Goal: Transaction & Acquisition: Purchase product/service

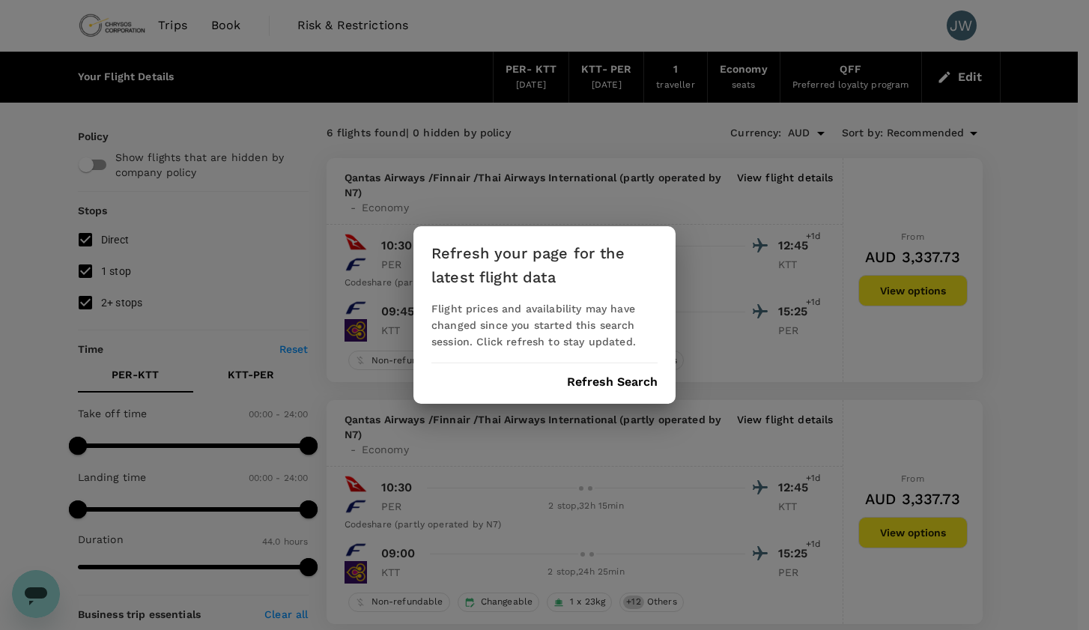
click at [592, 383] on button "Refresh Search" at bounding box center [612, 381] width 91 height 13
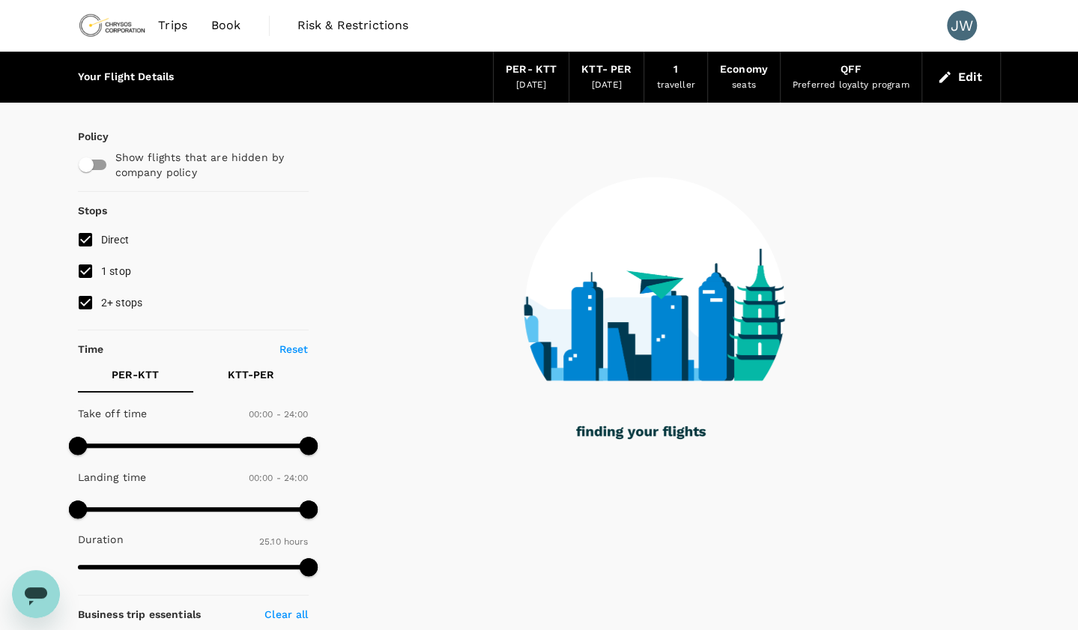
type input "2245"
checkbox input "true"
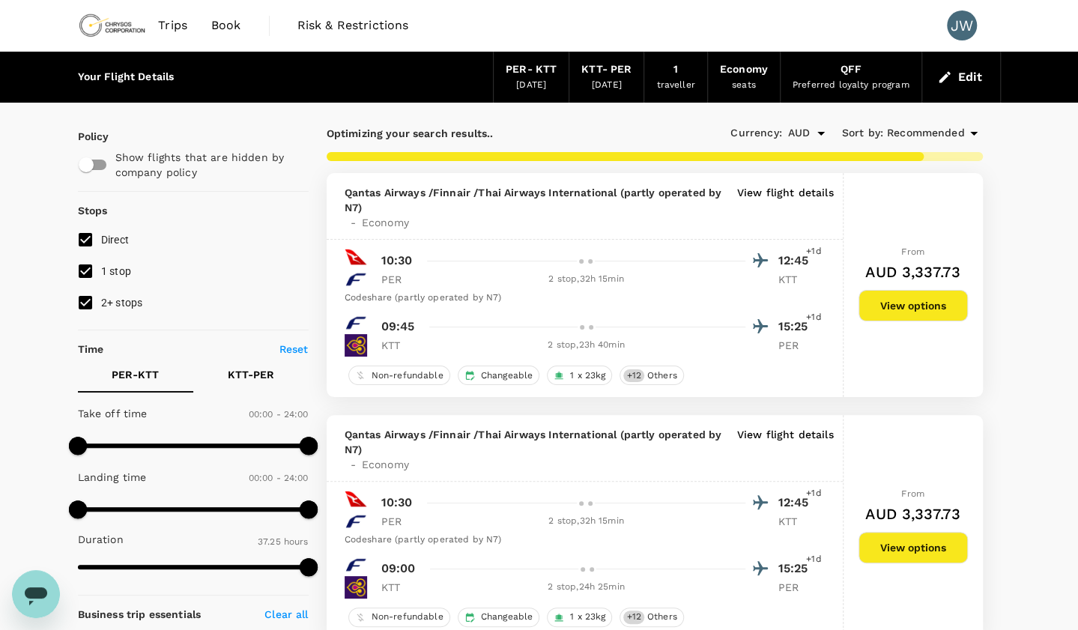
type input "2640"
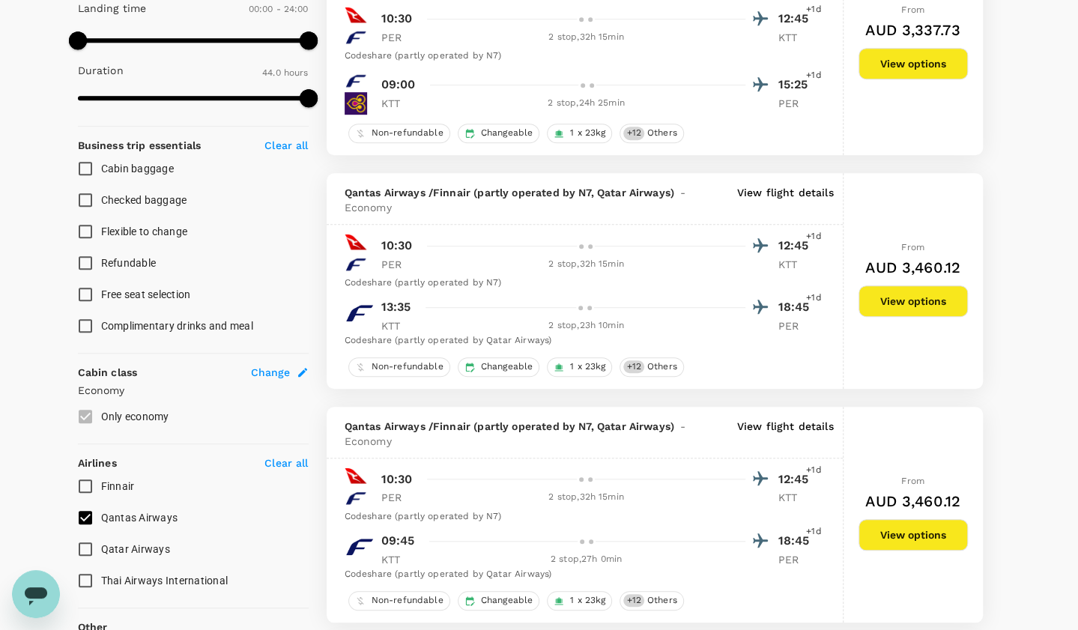
scroll to position [471, 0]
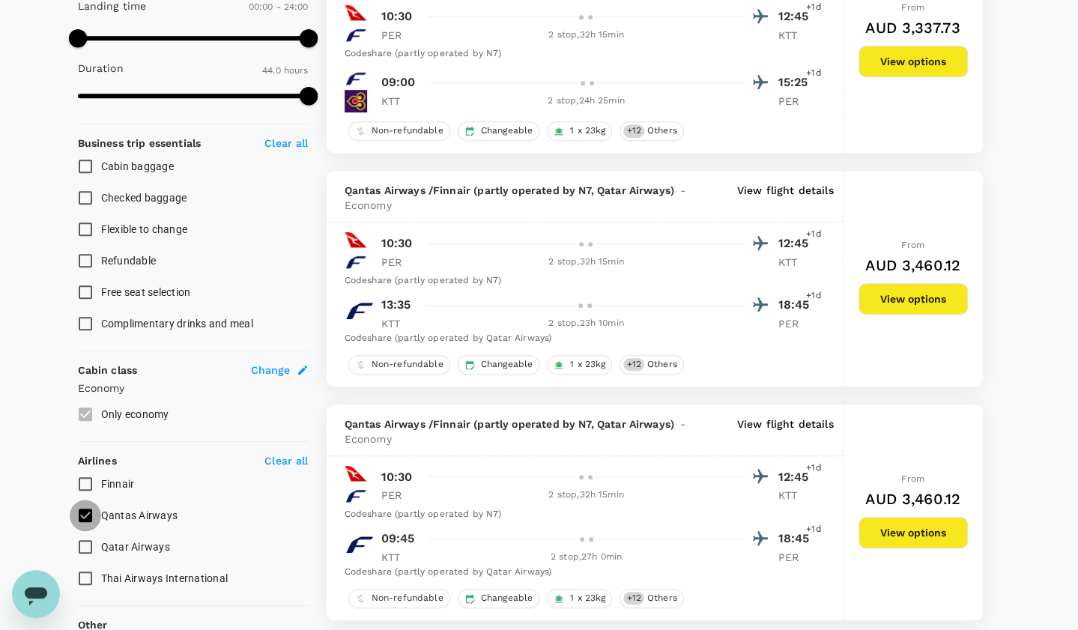
click at [84, 515] on input "Qantas Airways" at bounding box center [85, 514] width 31 height 31
checkbox input "false"
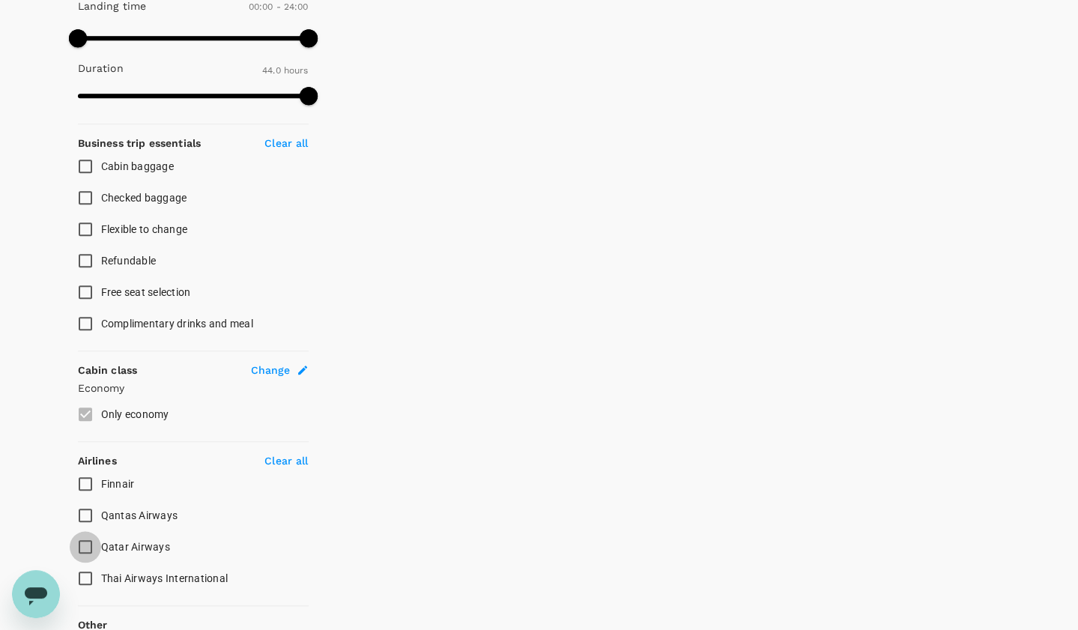
click at [86, 545] on input "Qatar Airways" at bounding box center [85, 546] width 31 height 31
checkbox input "true"
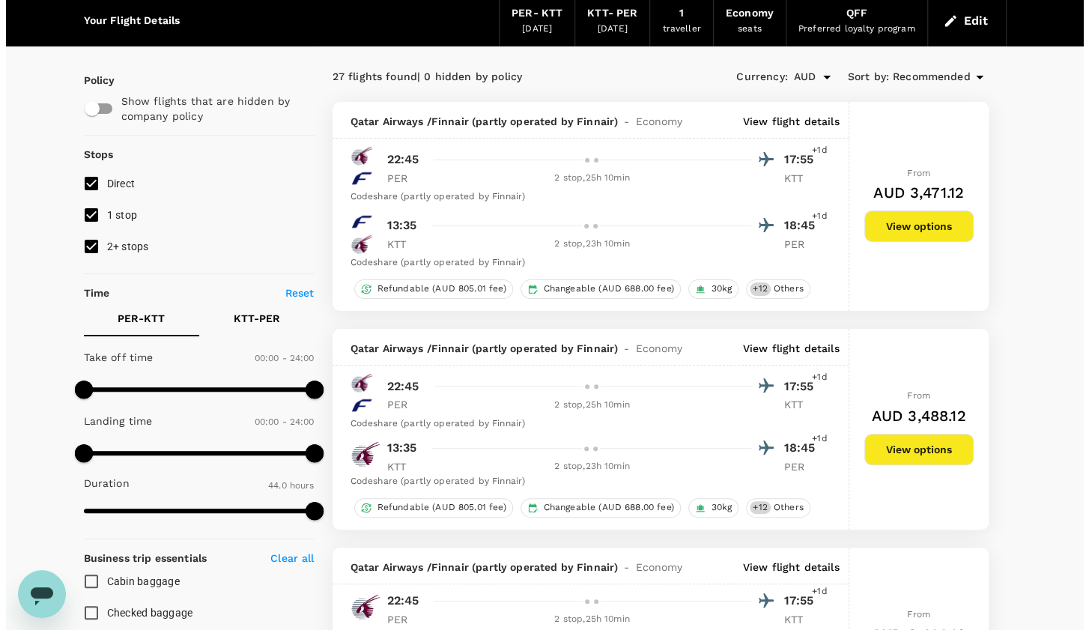
scroll to position [54, 0]
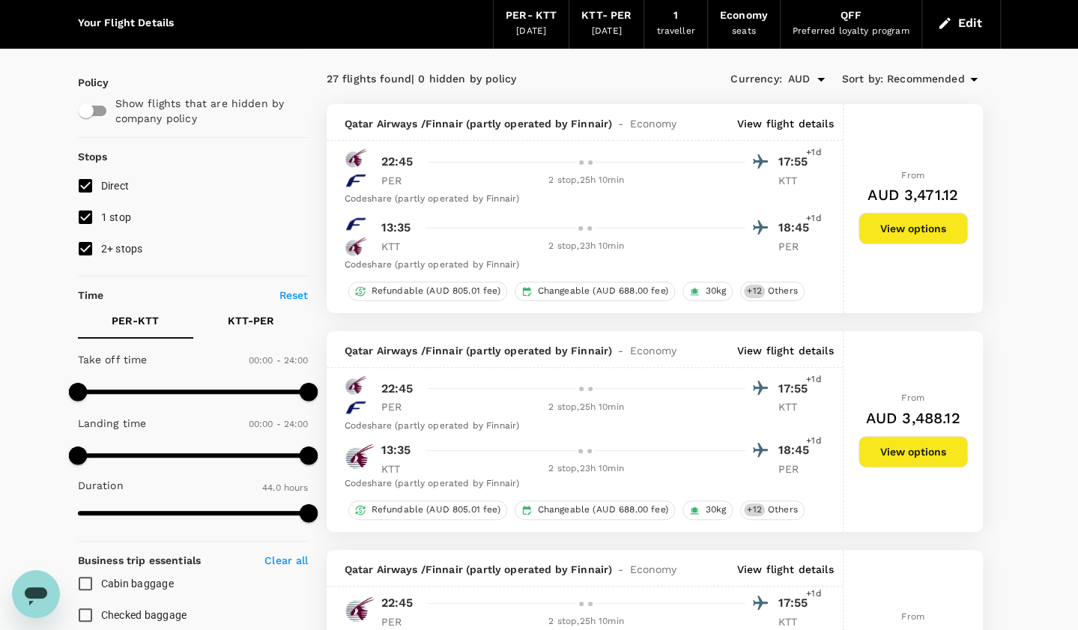
click at [791, 125] on p "View flight details" at bounding box center [785, 123] width 97 height 15
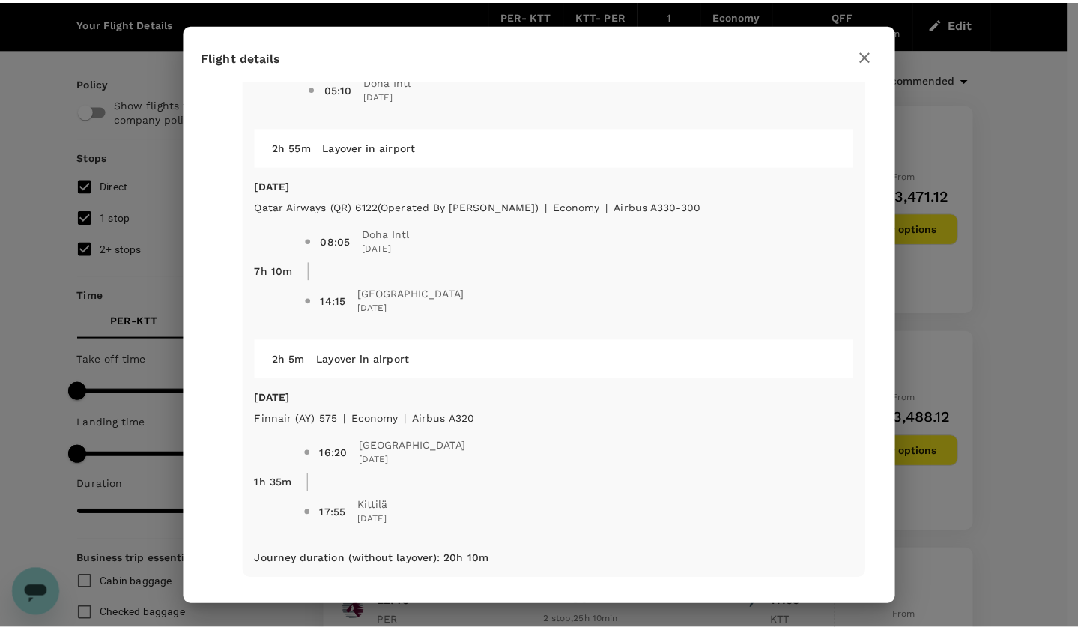
scroll to position [0, 0]
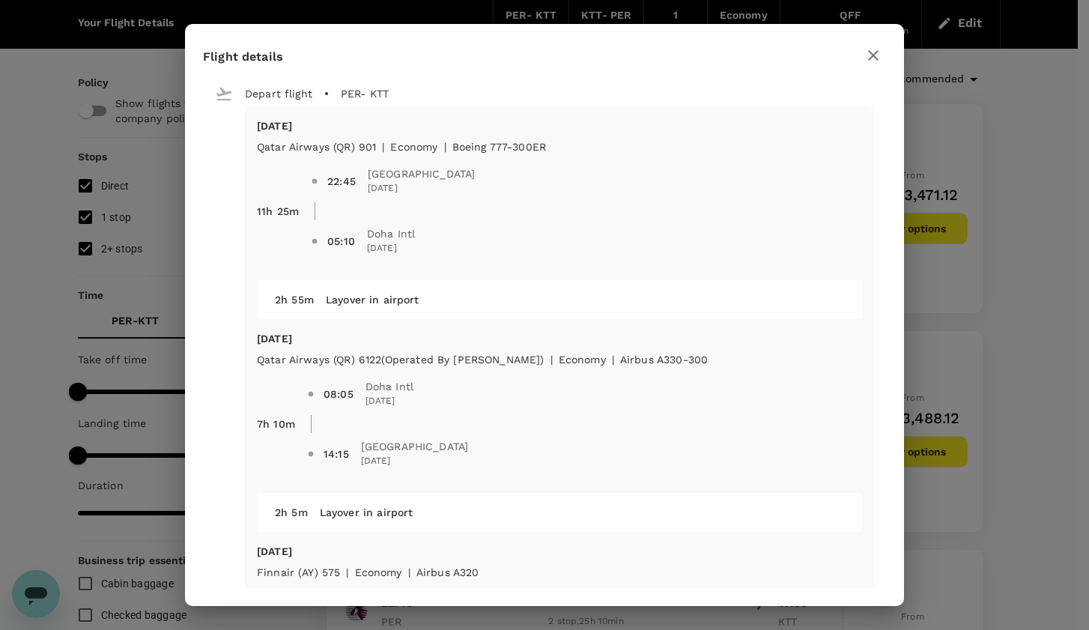
click at [873, 57] on icon "button" at bounding box center [873, 55] width 18 height 18
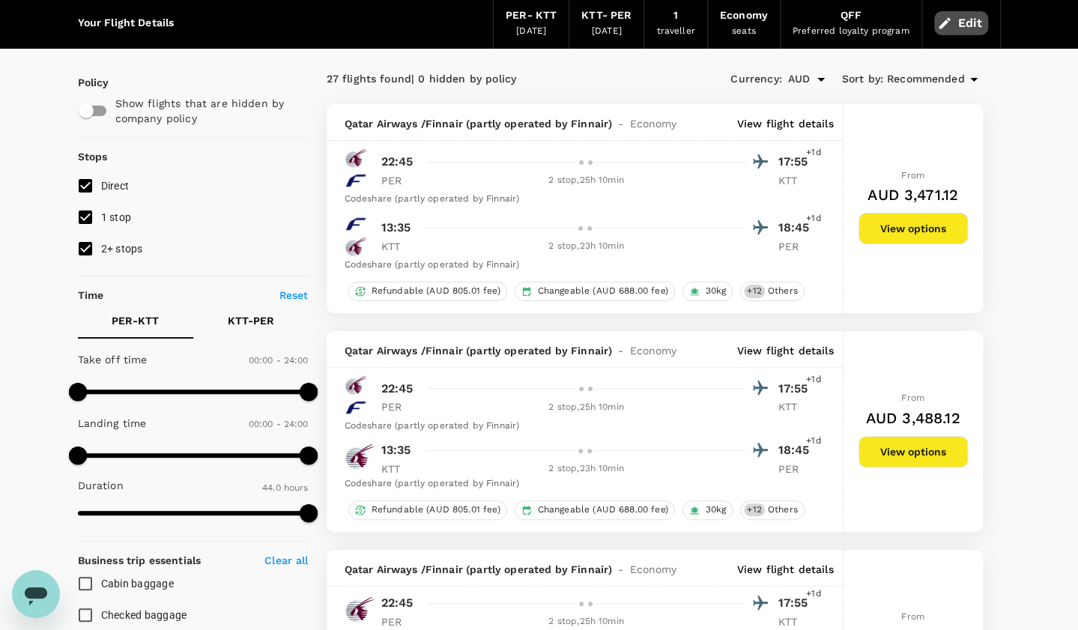
click at [965, 21] on button "Edit" at bounding box center [961, 23] width 54 height 24
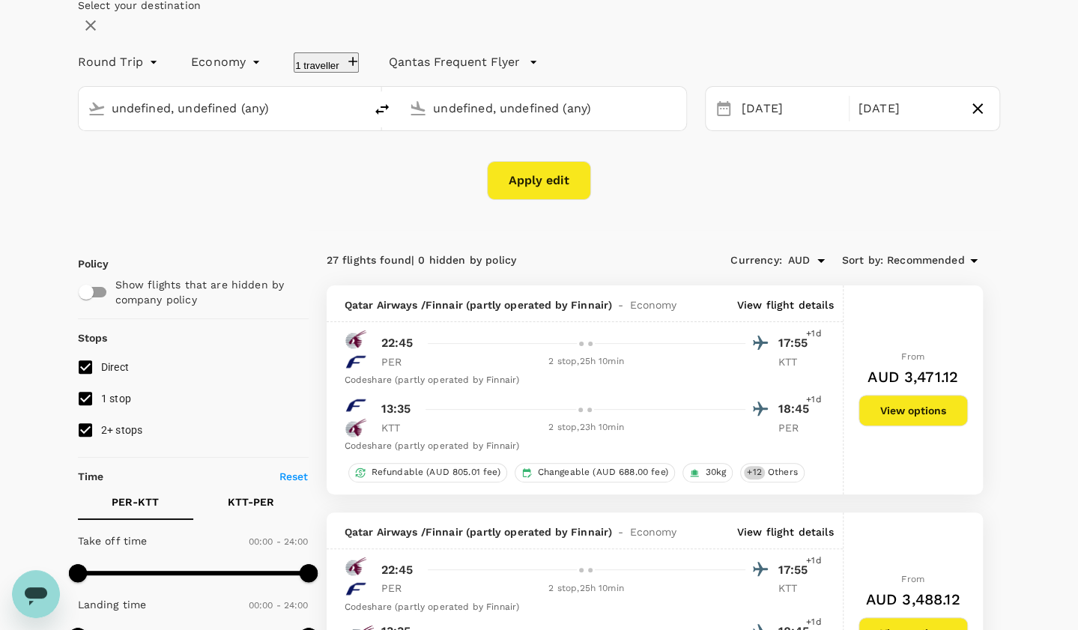
type input "[GEOGRAPHIC_DATA] ([GEOGRAPHIC_DATA])"
type input "Kittilä (KTT)"
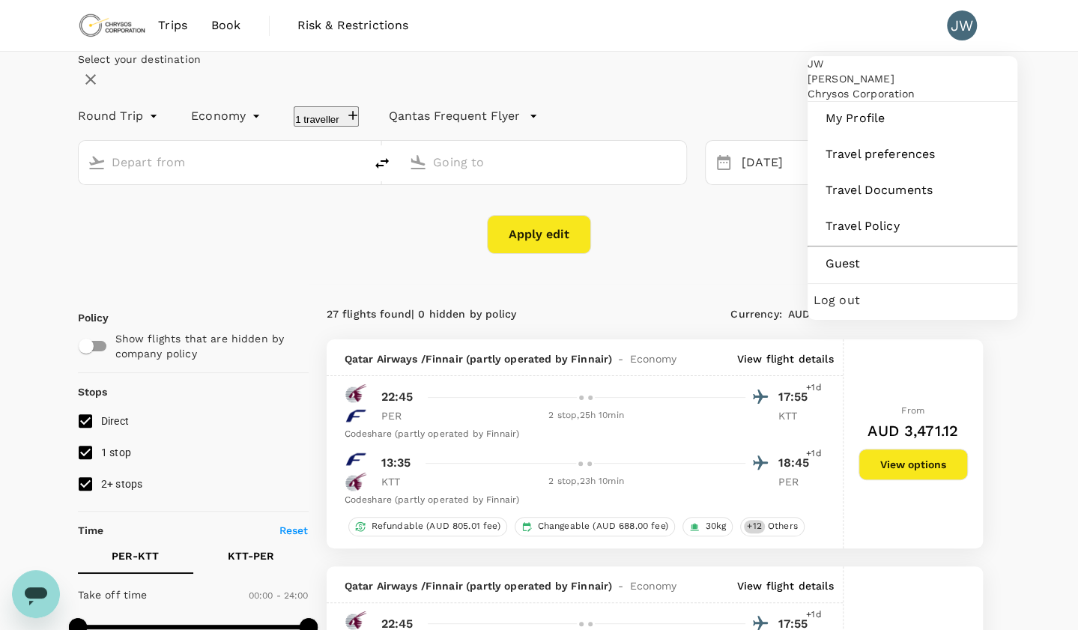
type input "[GEOGRAPHIC_DATA] ([GEOGRAPHIC_DATA])"
type input "Kittilä (KTT)"
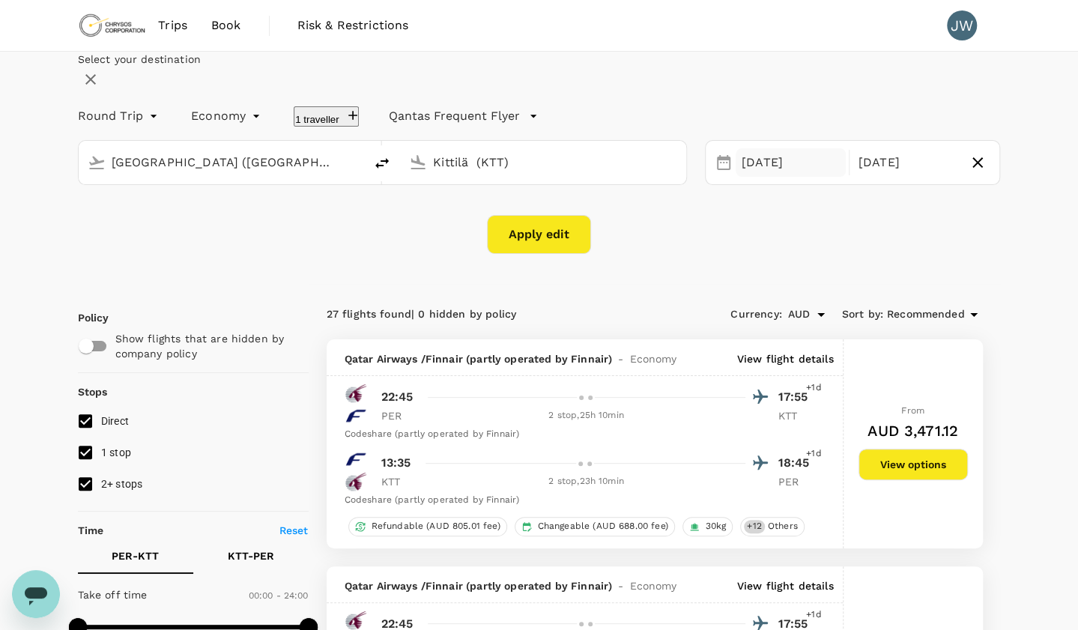
click at [735, 177] on div "[DATE]" at bounding box center [790, 162] width 110 height 29
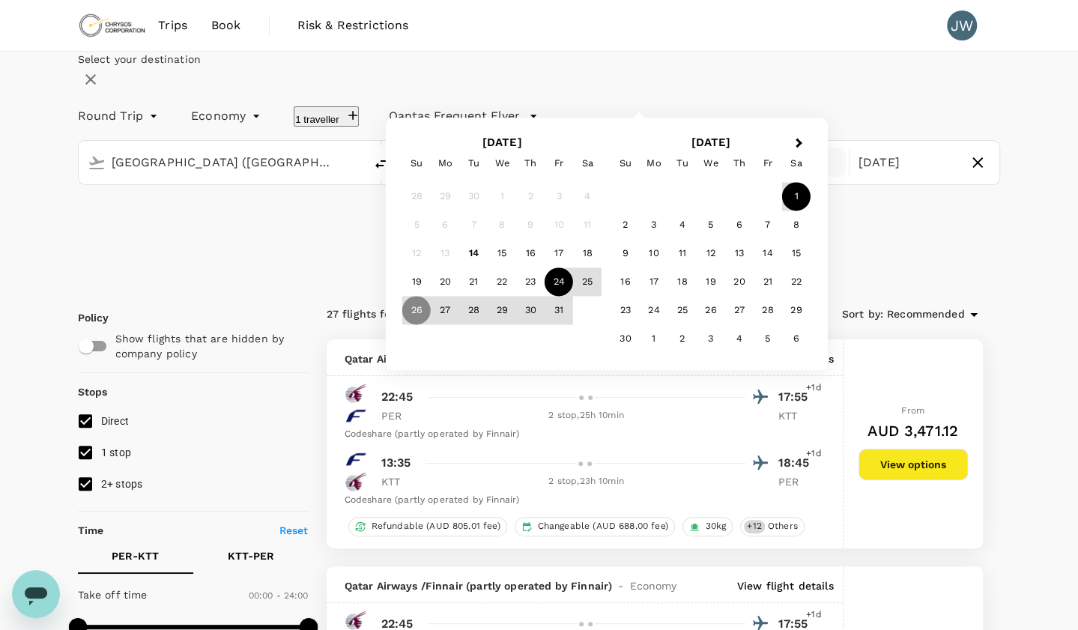
click at [573, 297] on div "24" at bounding box center [558, 282] width 28 height 28
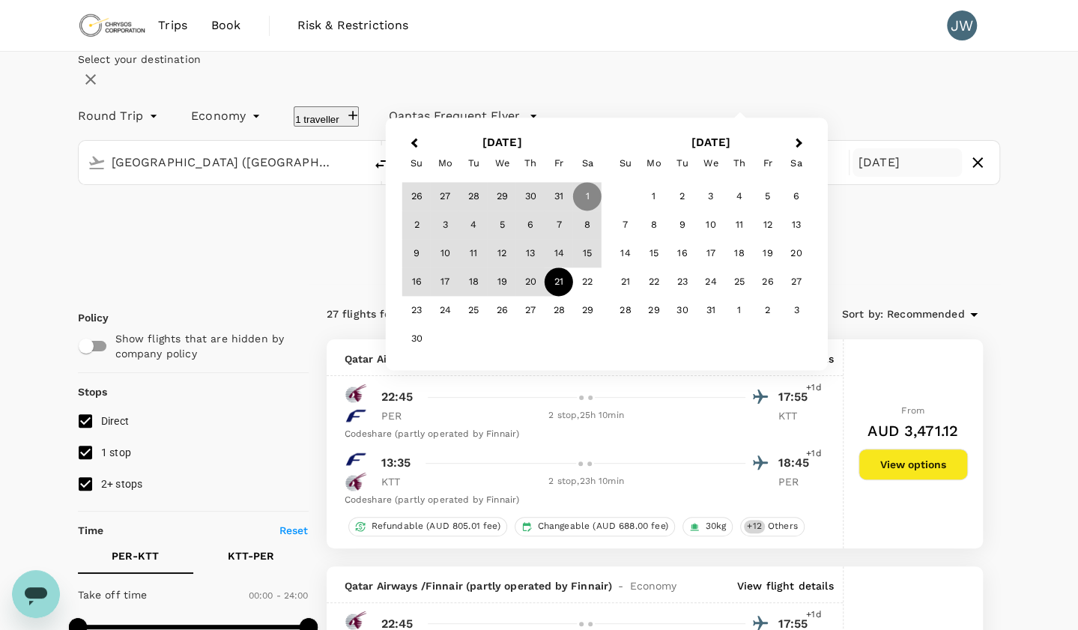
click at [573, 297] on div "21" at bounding box center [558, 282] width 28 height 28
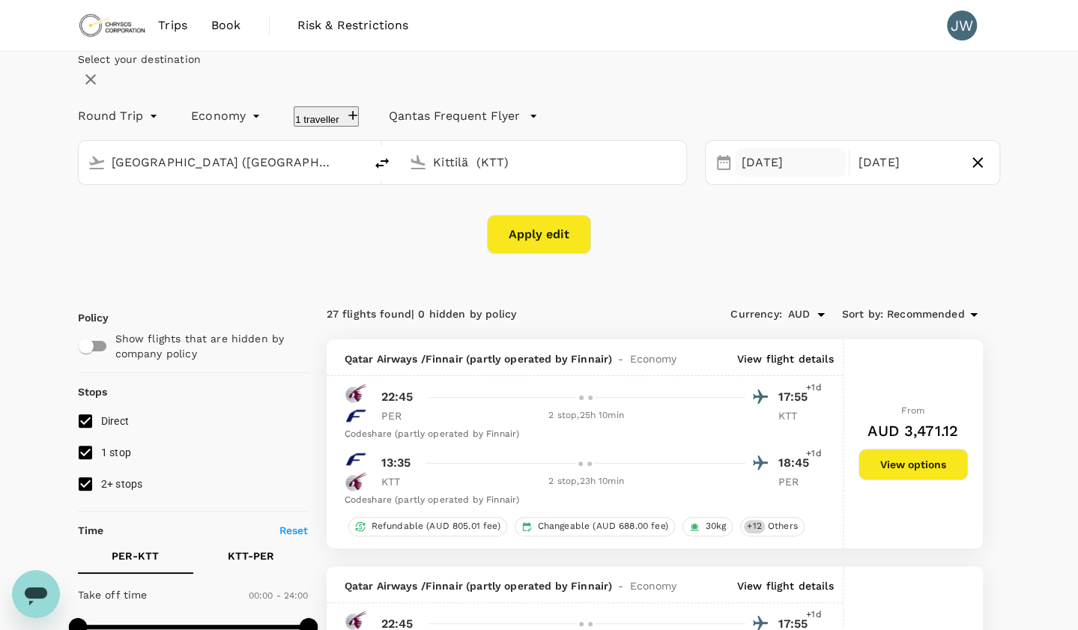
click at [770, 177] on div "[DATE]" at bounding box center [790, 162] width 110 height 29
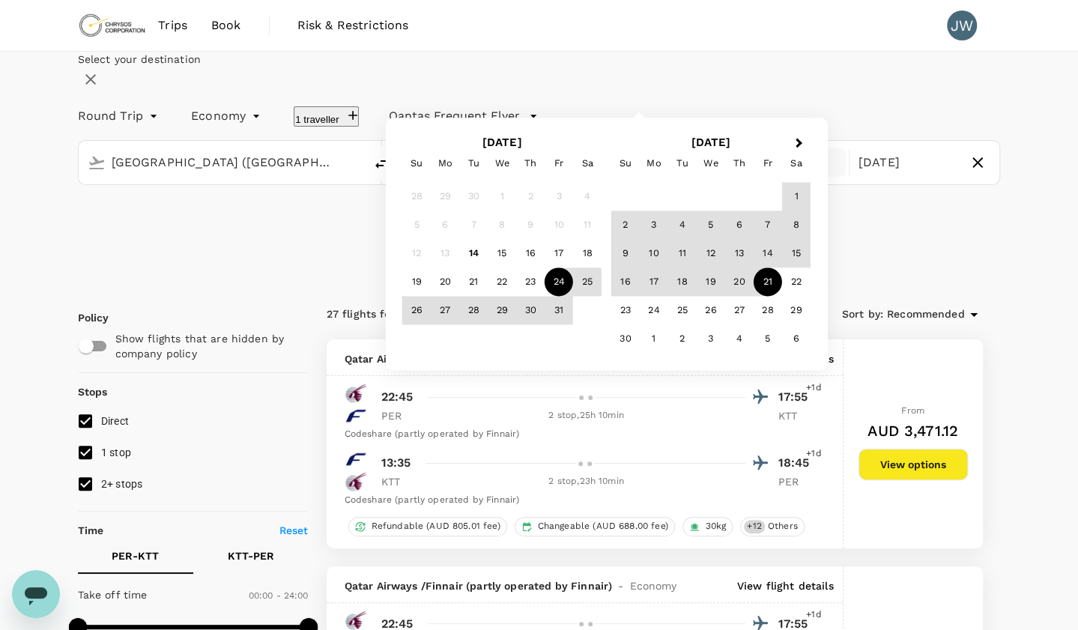
click at [573, 297] on div "24" at bounding box center [558, 282] width 28 height 28
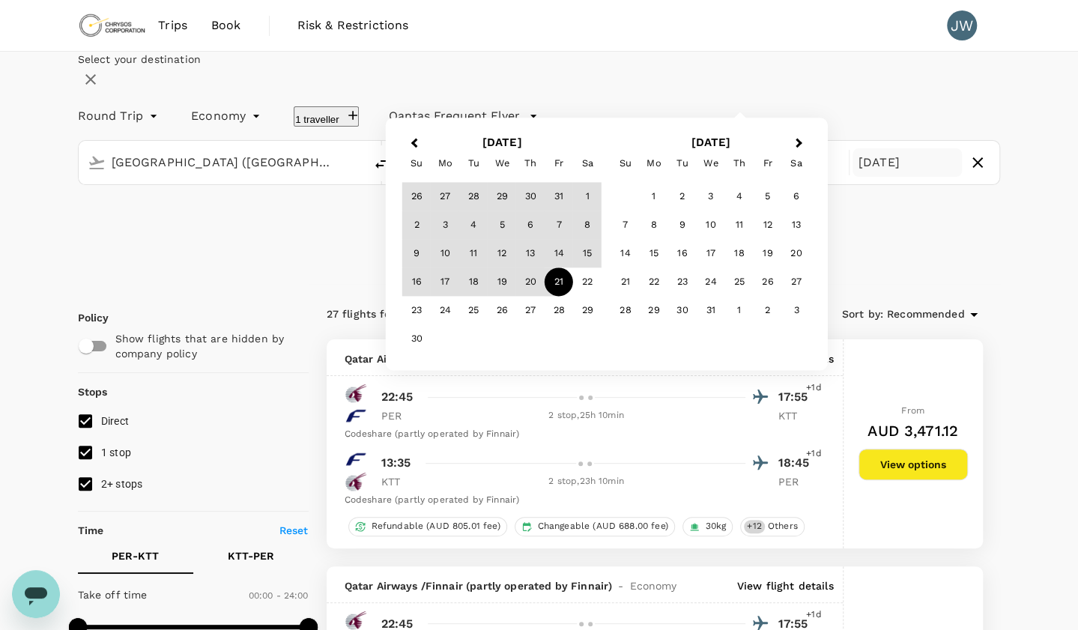
click at [573, 297] on div "21" at bounding box center [558, 282] width 28 height 28
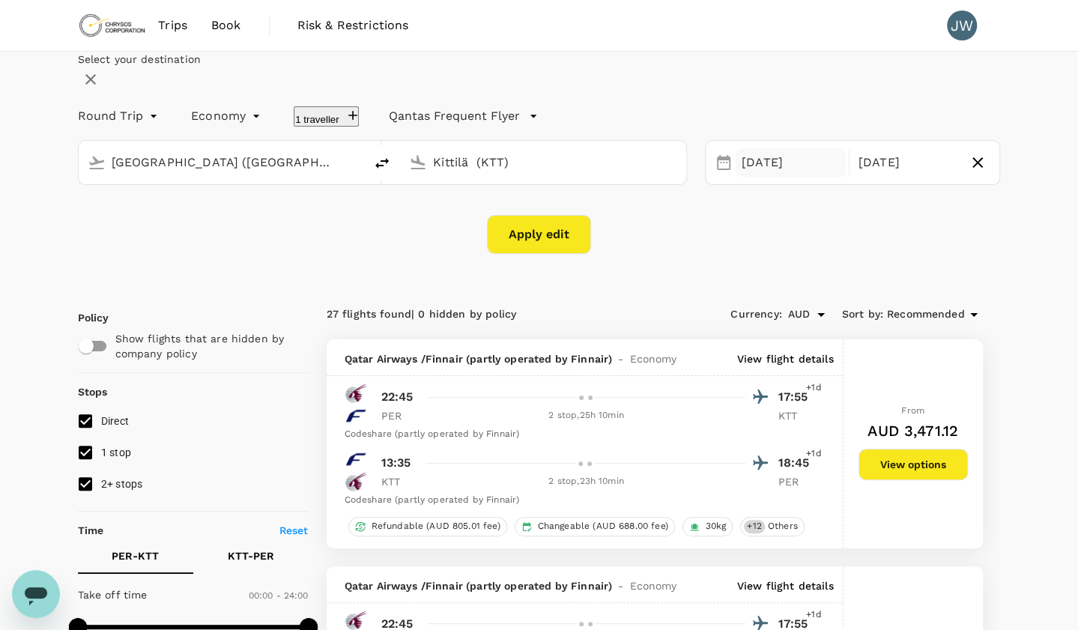
click at [762, 177] on div "[DATE]" at bounding box center [790, 162] width 110 height 29
click at [852, 177] on div "[DATE]" at bounding box center [907, 162] width 110 height 29
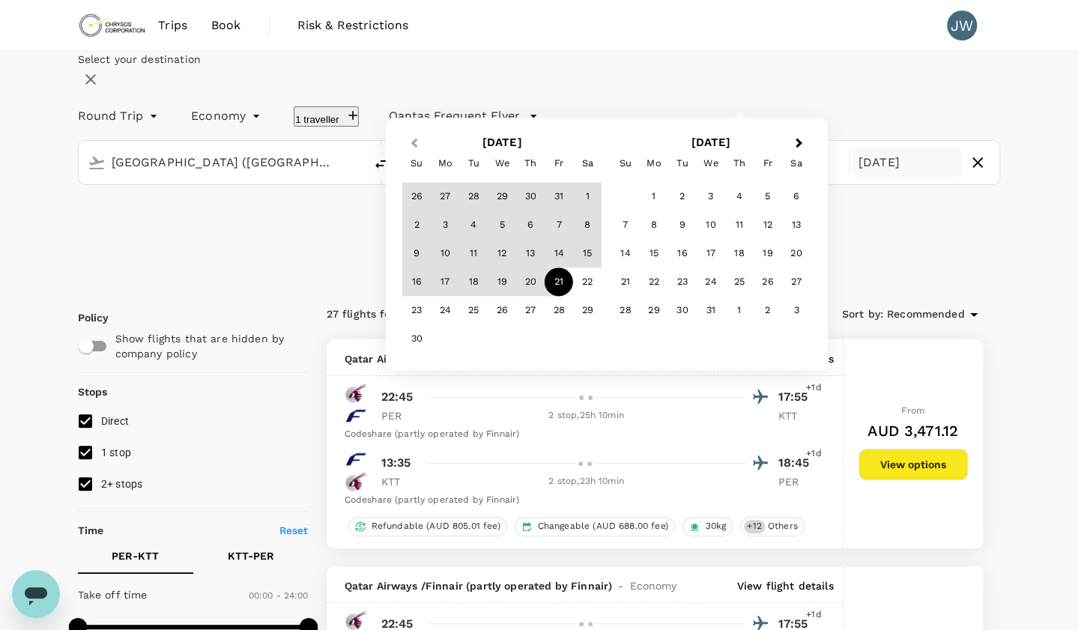
click at [414, 152] on span "Previous Month" at bounding box center [414, 143] width 0 height 17
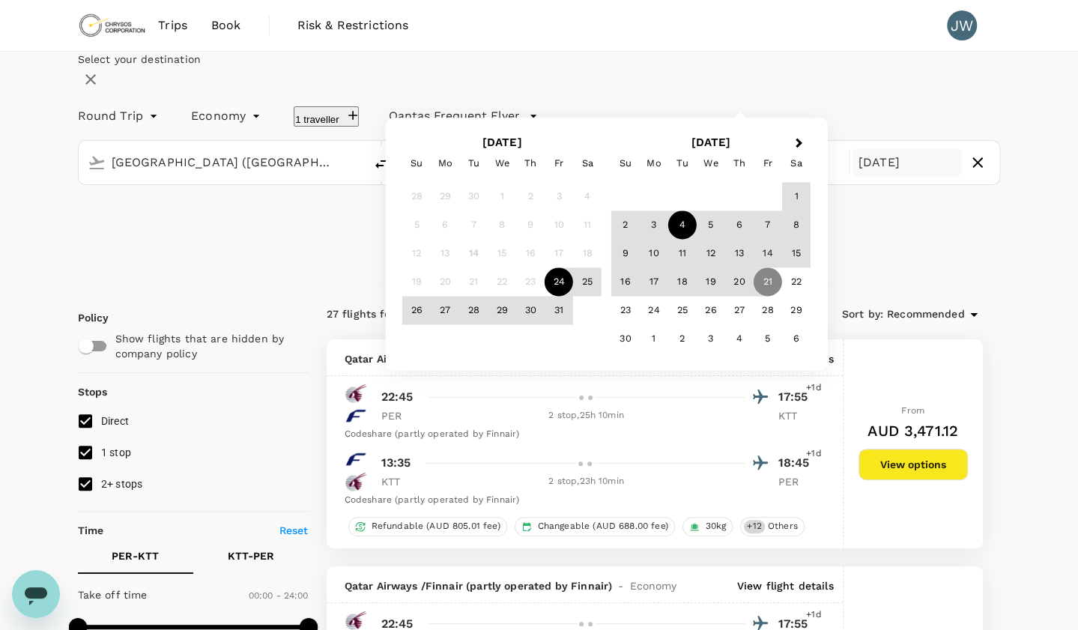
click at [696, 240] on div "4" at bounding box center [682, 225] width 28 height 28
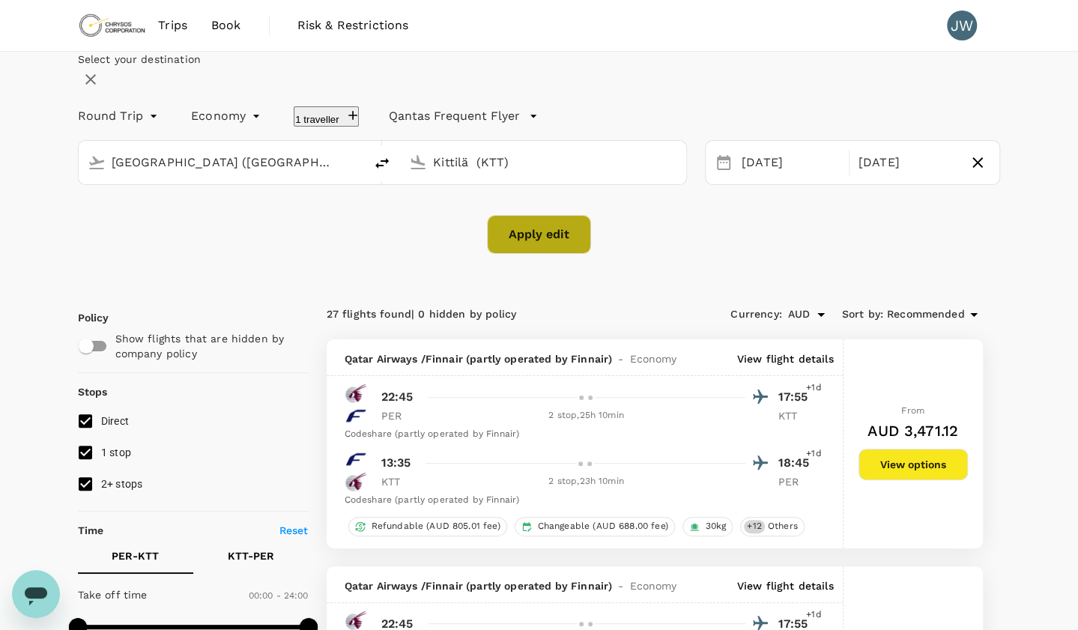
click at [566, 254] on button "Apply edit" at bounding box center [539, 234] width 104 height 39
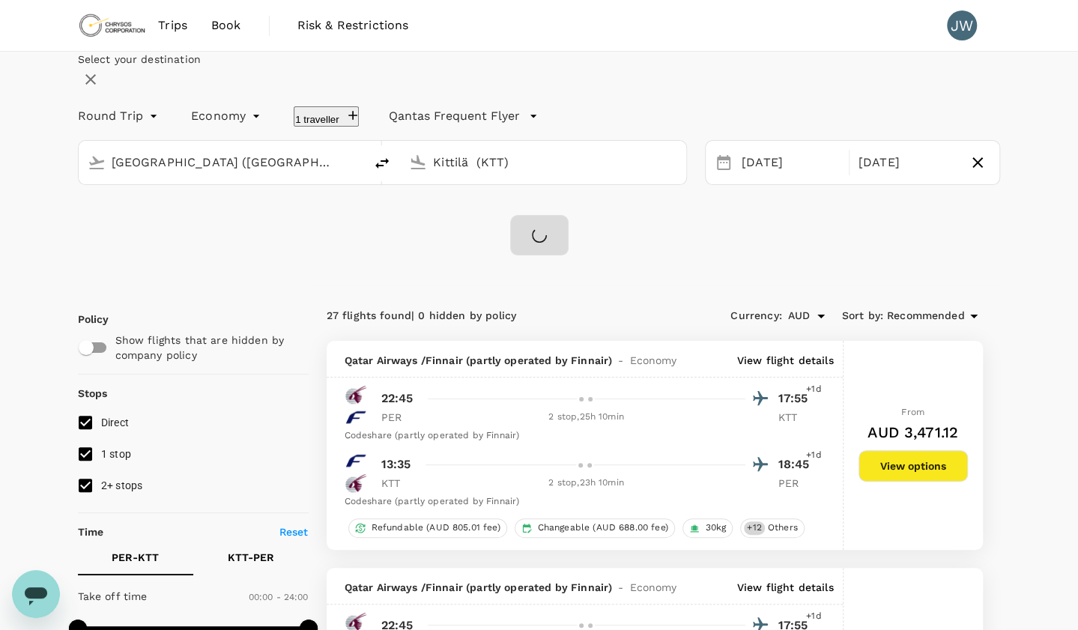
checkbox input "false"
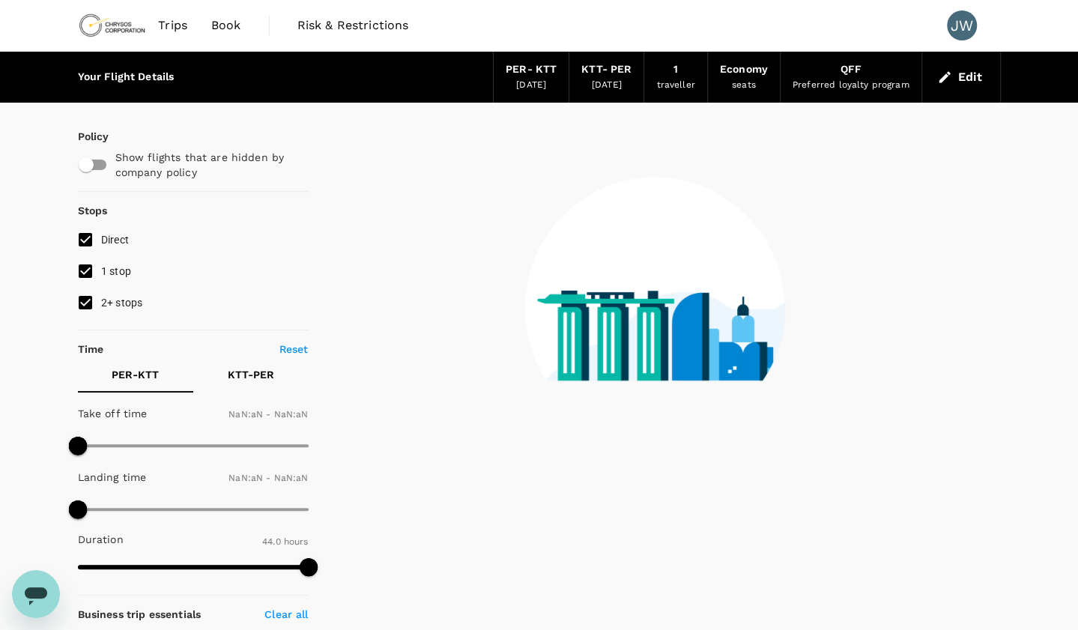
checkbox input "false"
type input "1440"
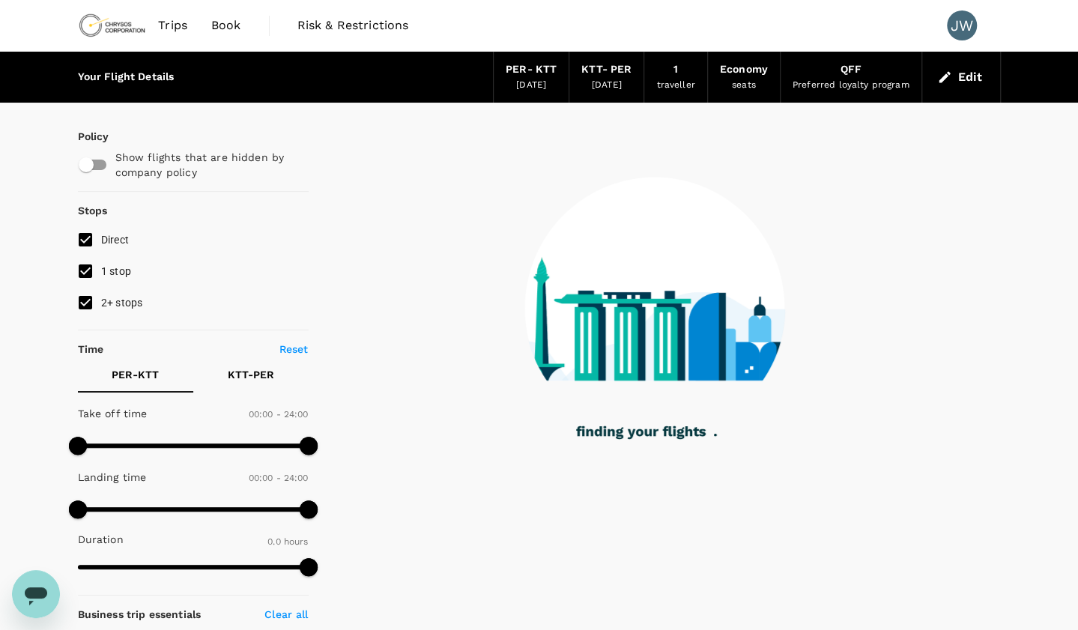
type input "2130"
checkbox input "true"
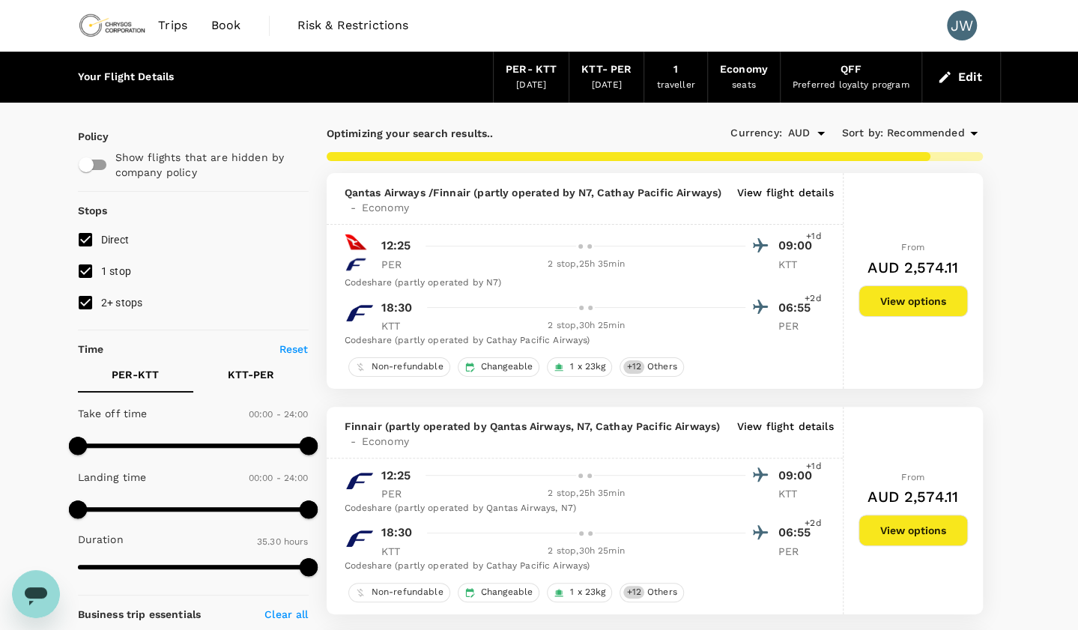
type input "2375"
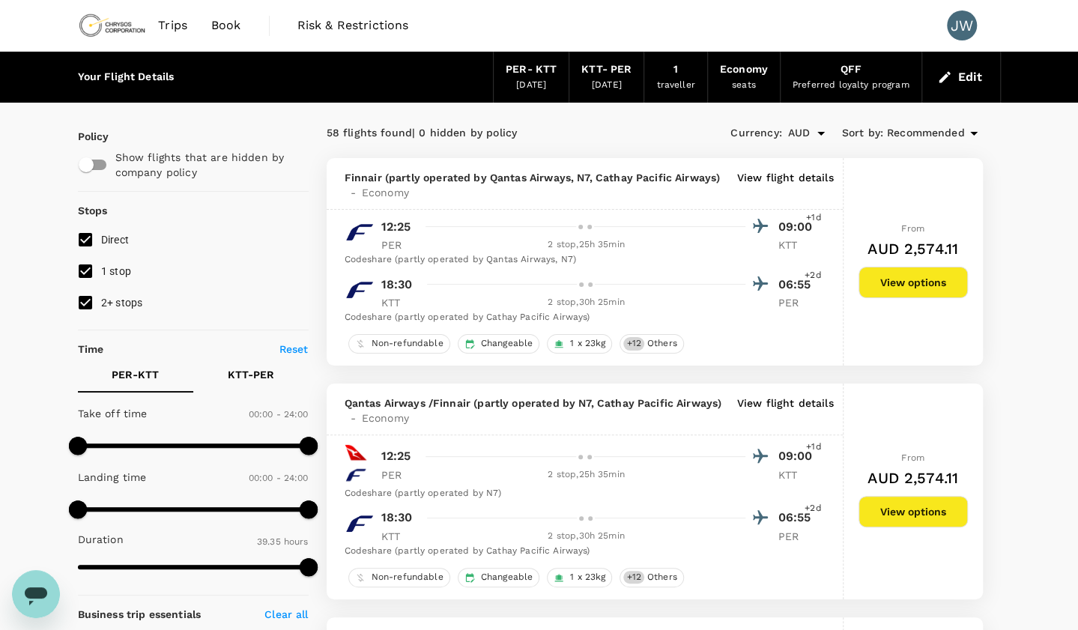
click at [806, 177] on p "View flight details" at bounding box center [785, 185] width 97 height 30
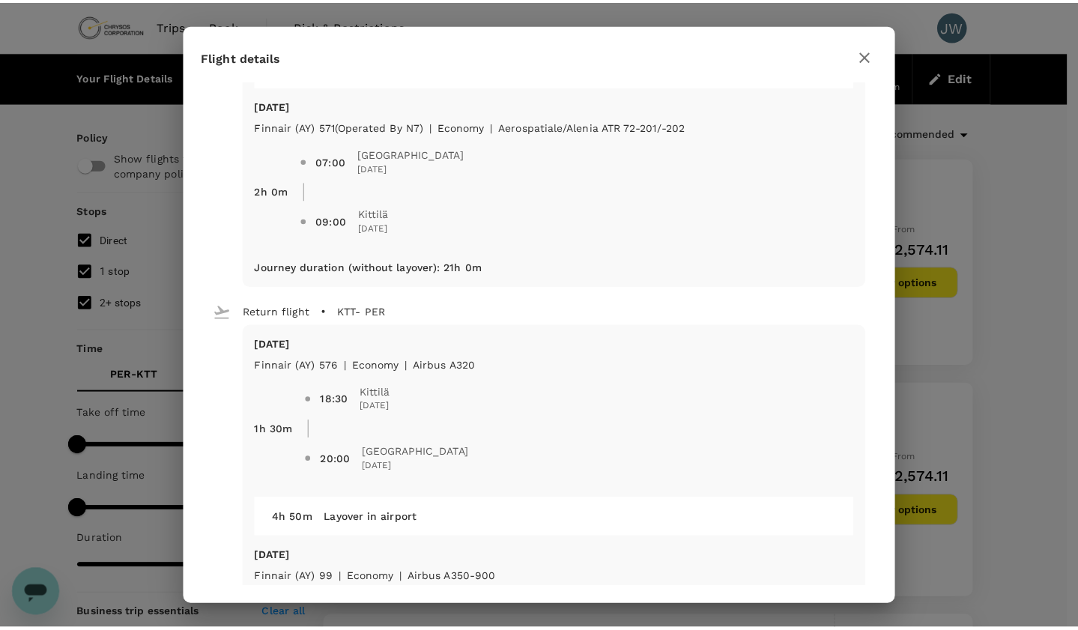
scroll to position [434, 0]
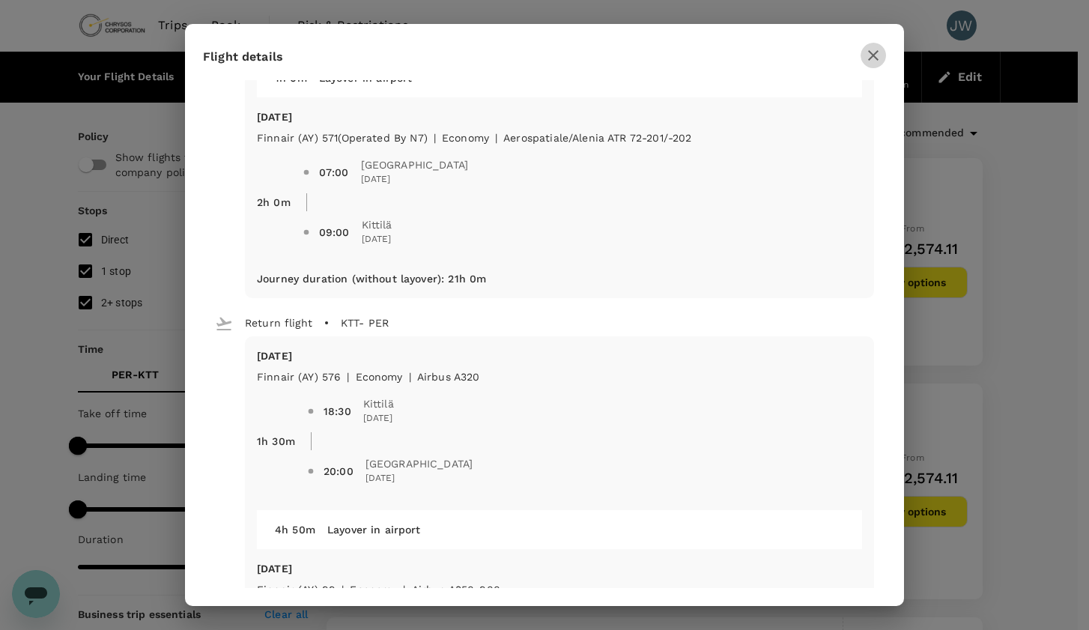
click at [872, 55] on icon "button" at bounding box center [873, 55] width 10 height 10
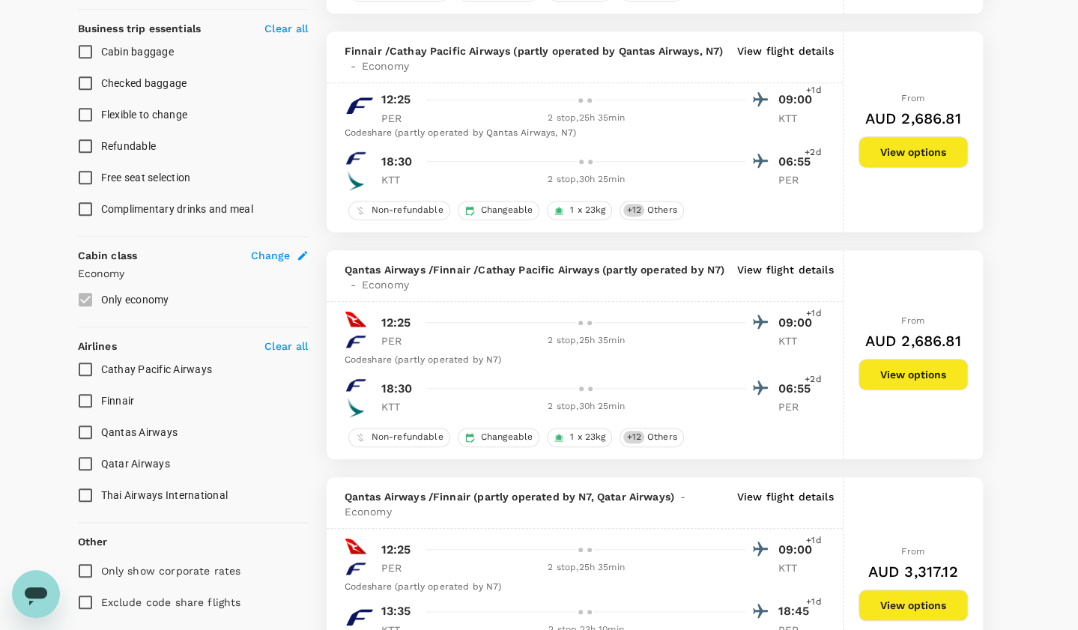
scroll to position [592, 0]
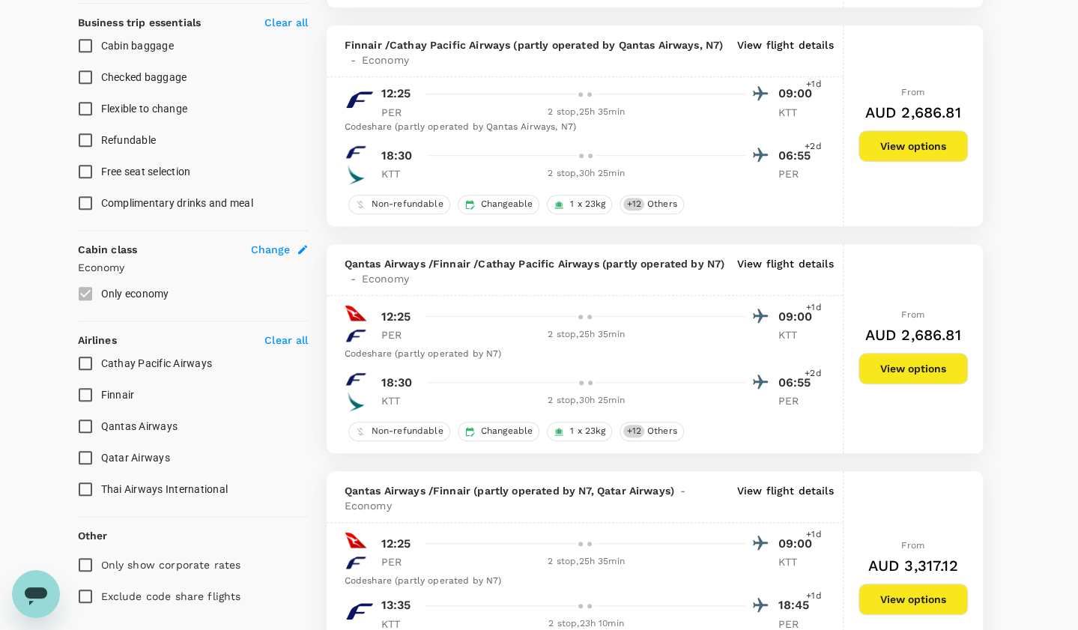
click at [85, 460] on input "Qatar Airways" at bounding box center [85, 457] width 31 height 31
checkbox input "true"
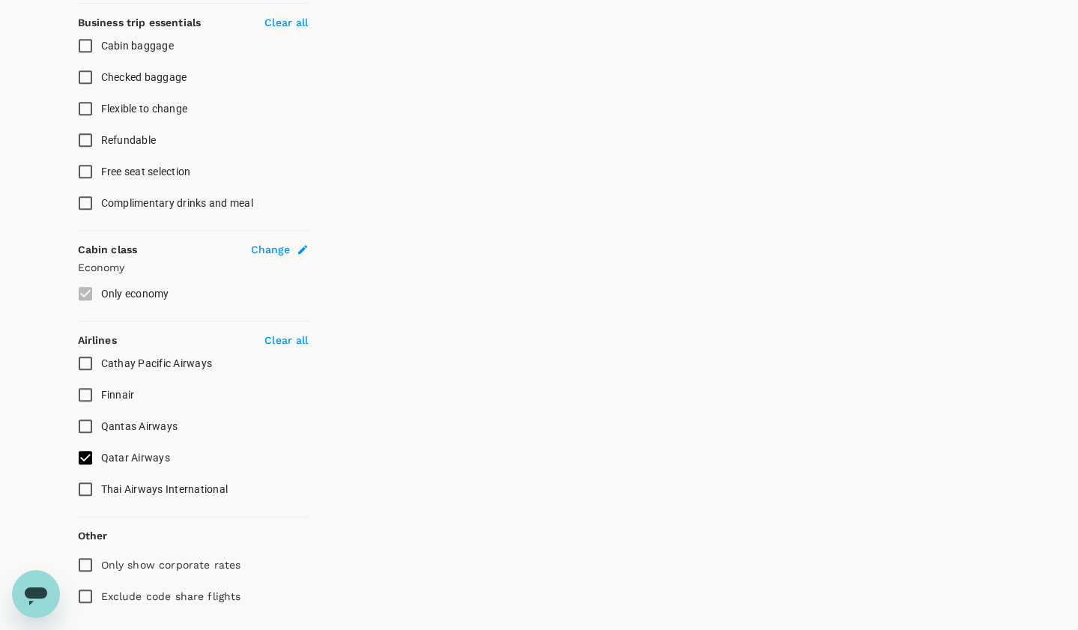
click at [85, 423] on input "Qantas Airways" at bounding box center [85, 425] width 31 height 31
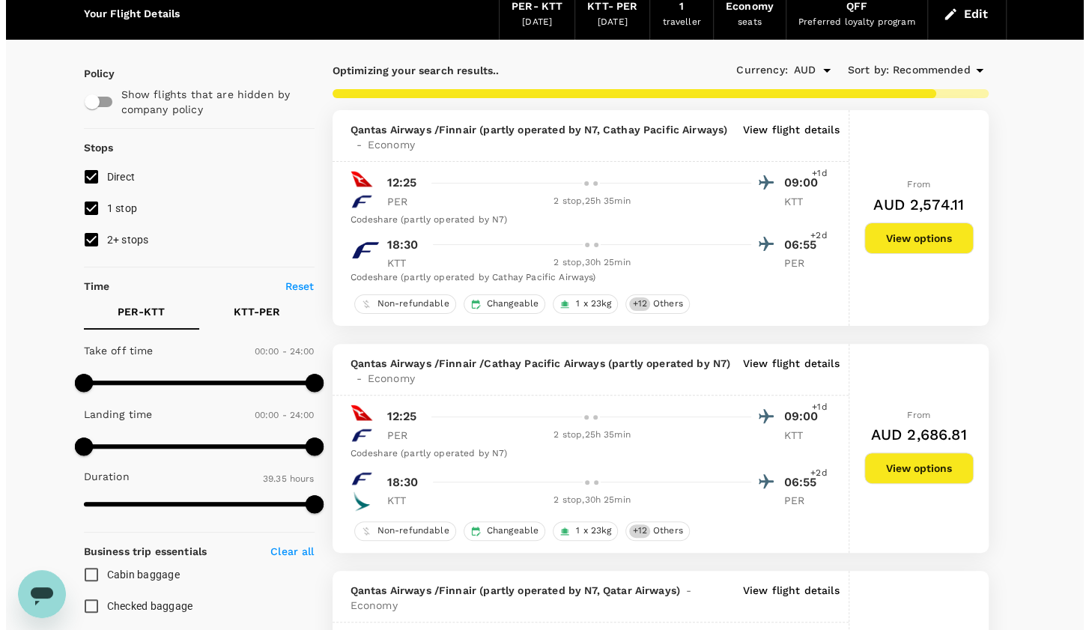
scroll to position [0, 0]
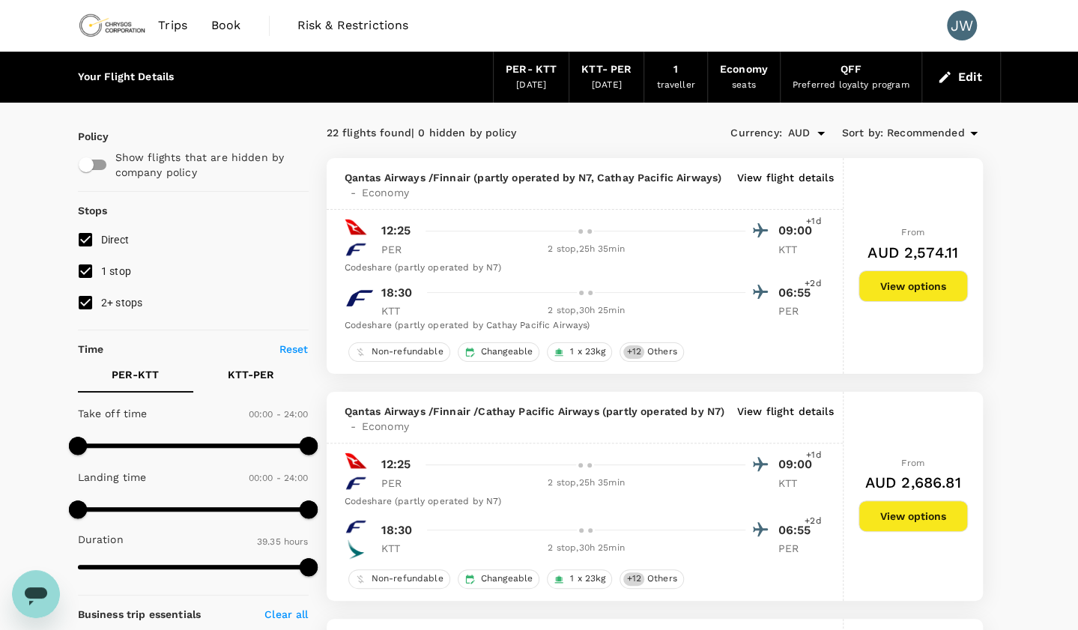
click at [776, 179] on p "View flight details" at bounding box center [785, 185] width 97 height 30
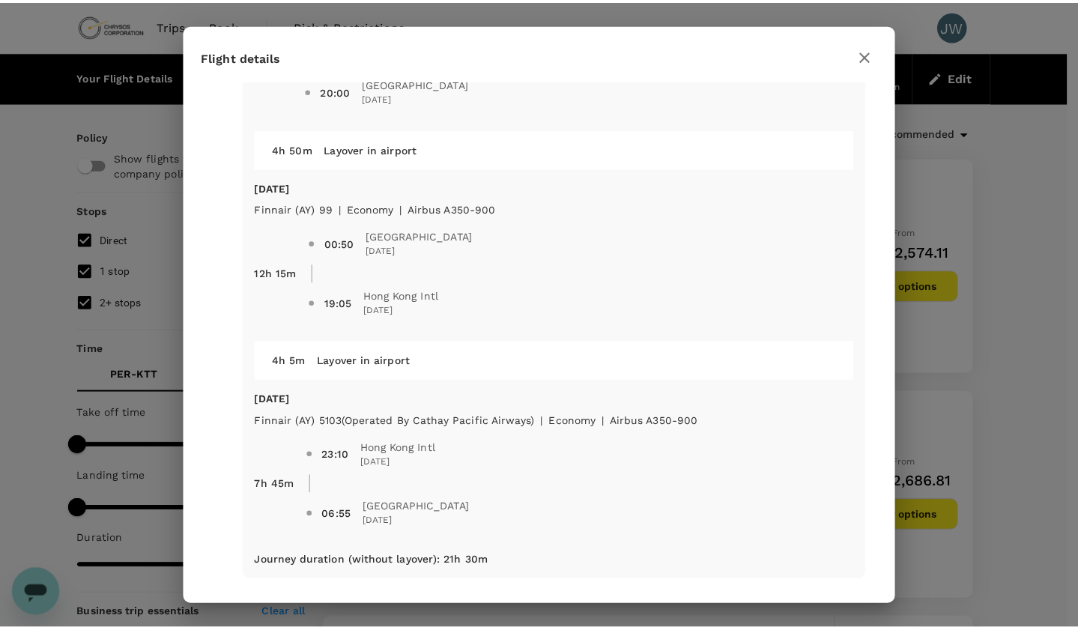
scroll to position [820, 0]
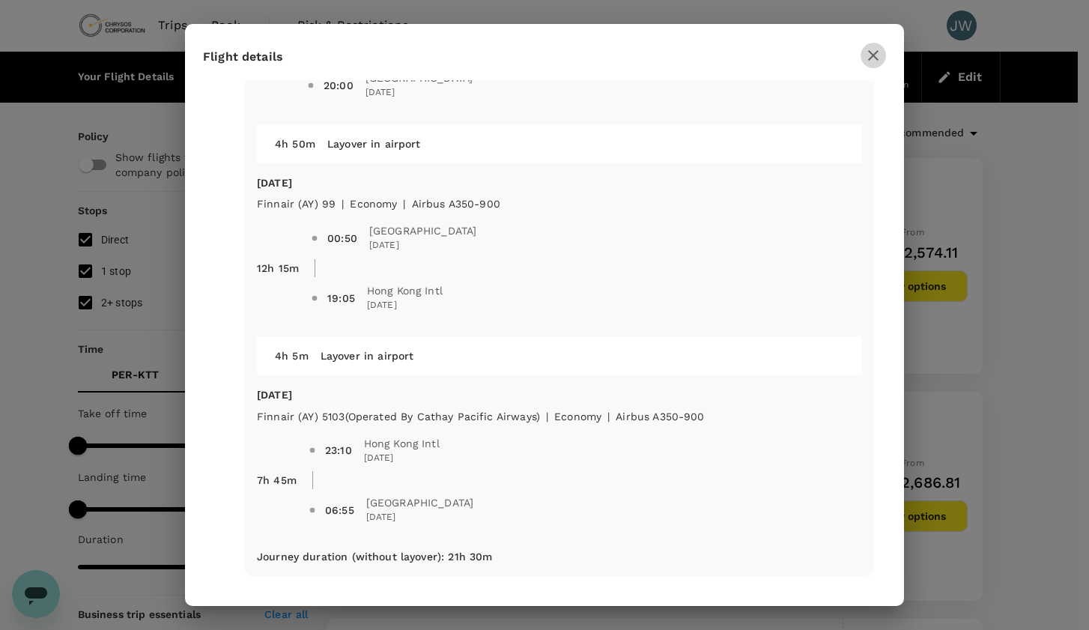
click at [875, 58] on icon "button" at bounding box center [873, 55] width 10 height 10
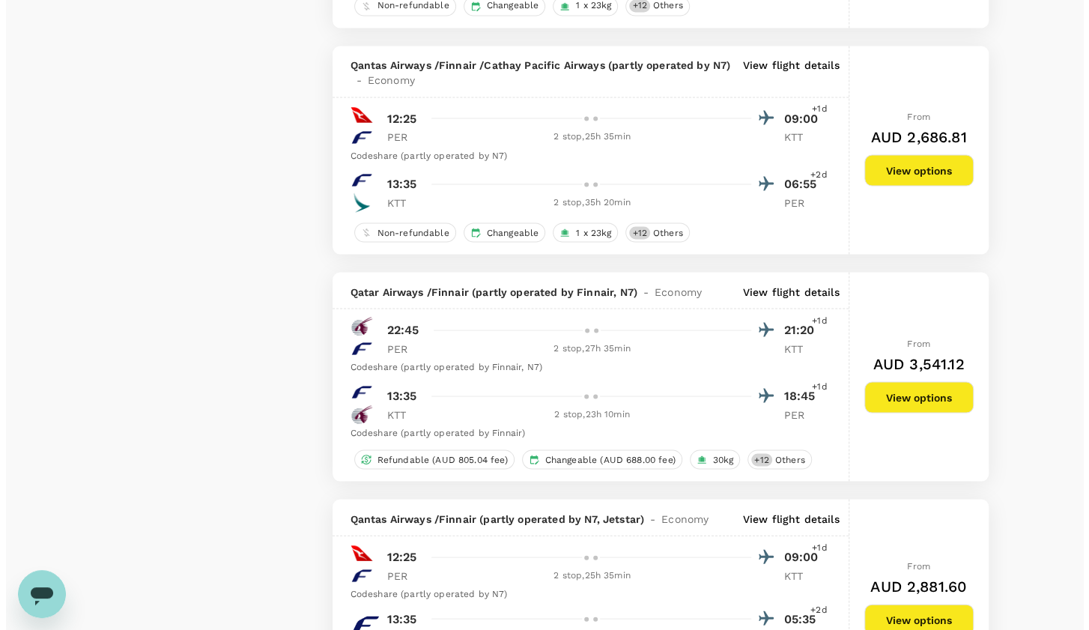
scroll to position [1507, 0]
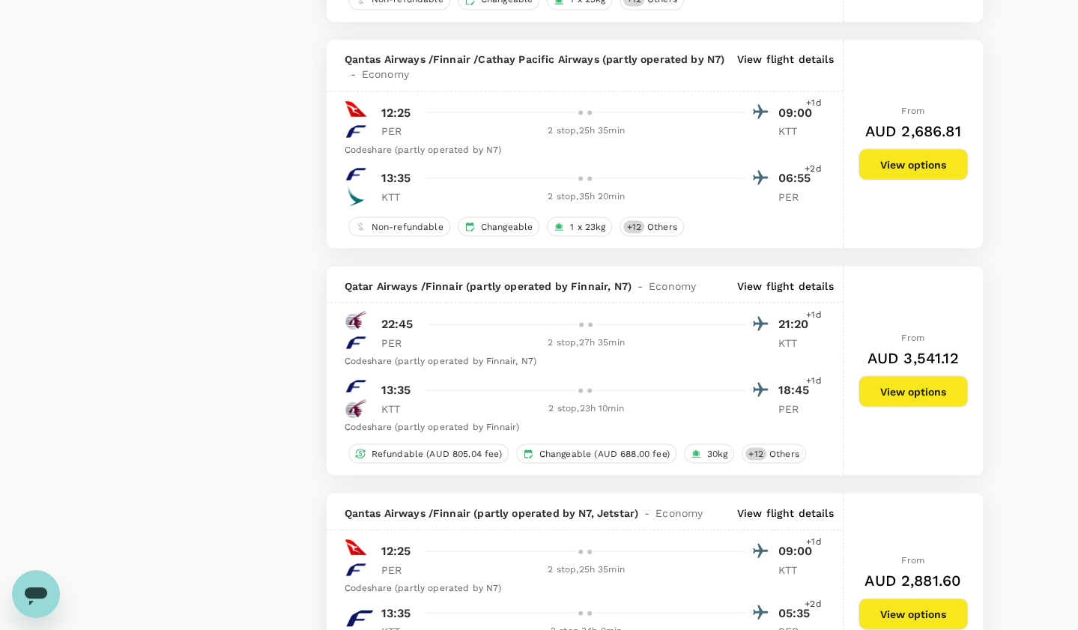
click at [768, 280] on p "View flight details" at bounding box center [785, 285] width 97 height 15
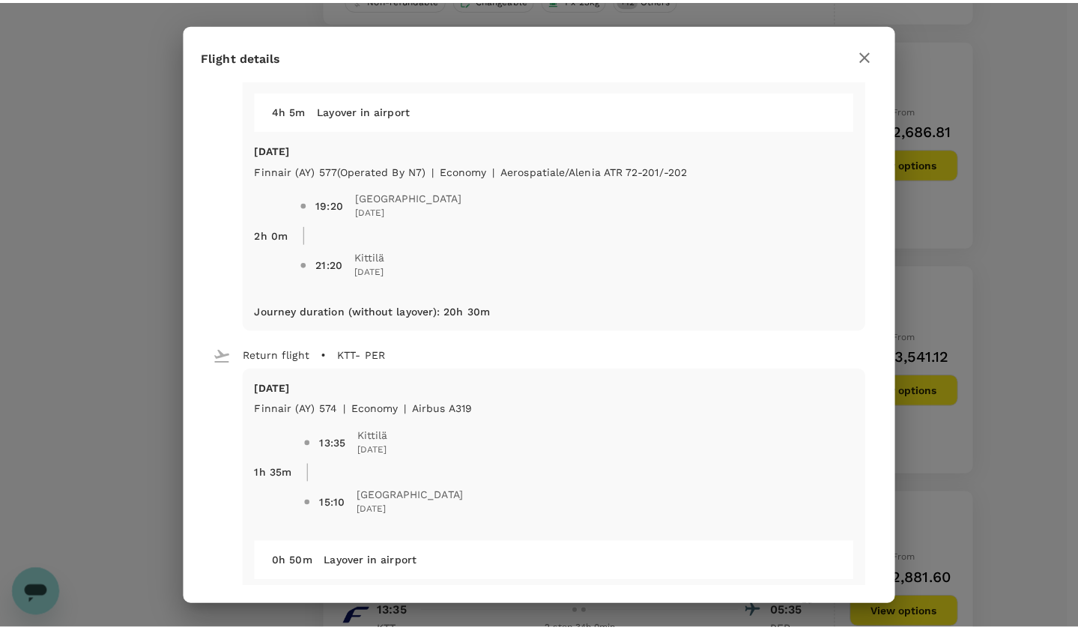
scroll to position [402, 0]
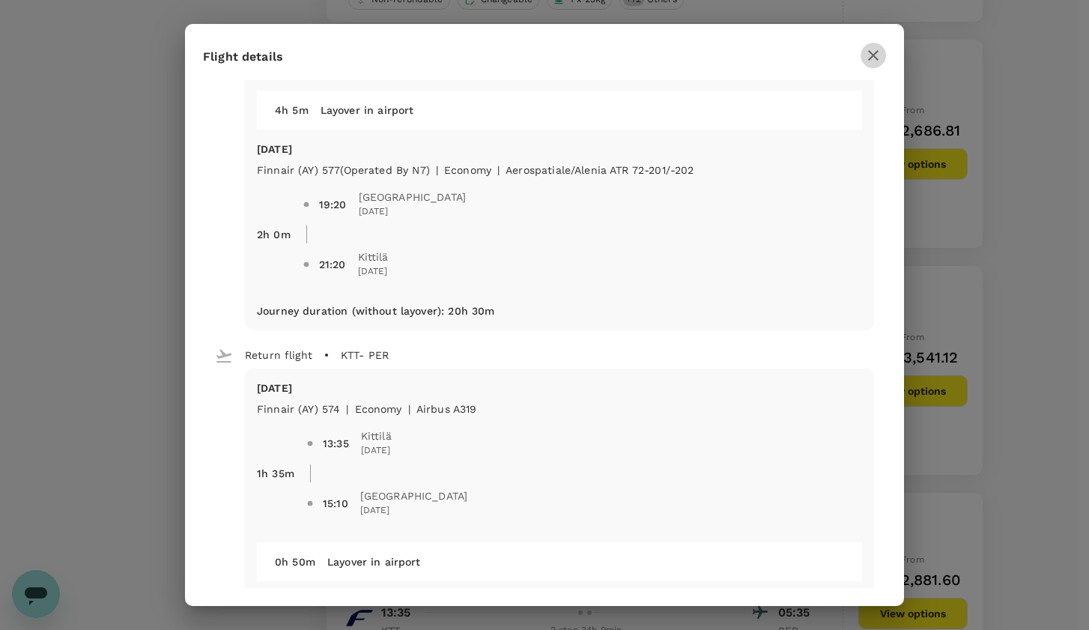
click at [873, 58] on icon "button" at bounding box center [873, 55] width 18 height 18
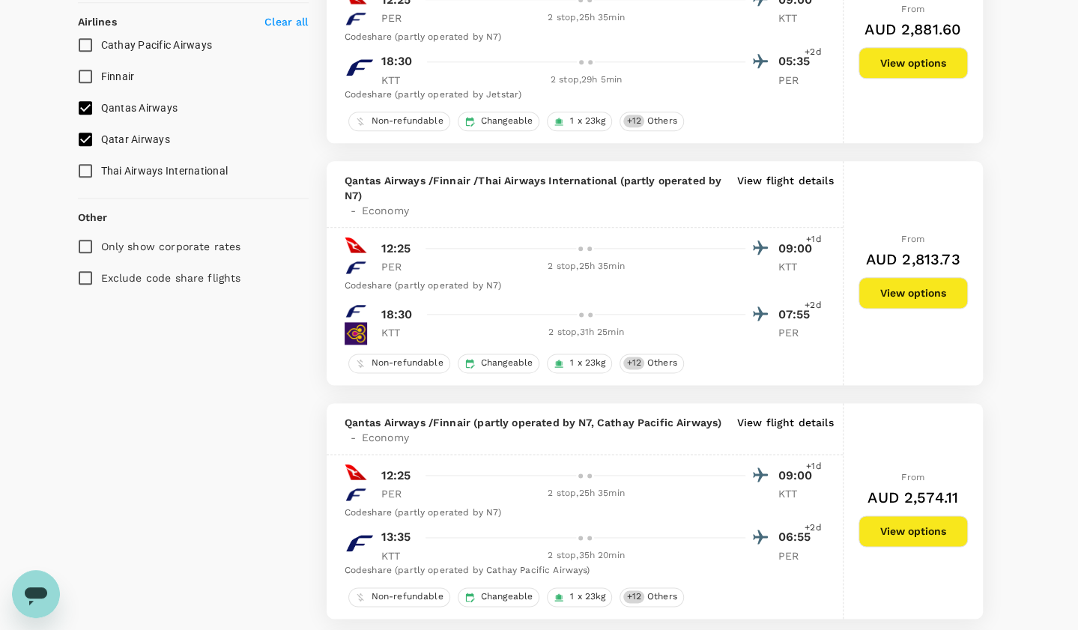
scroll to position [908, 0]
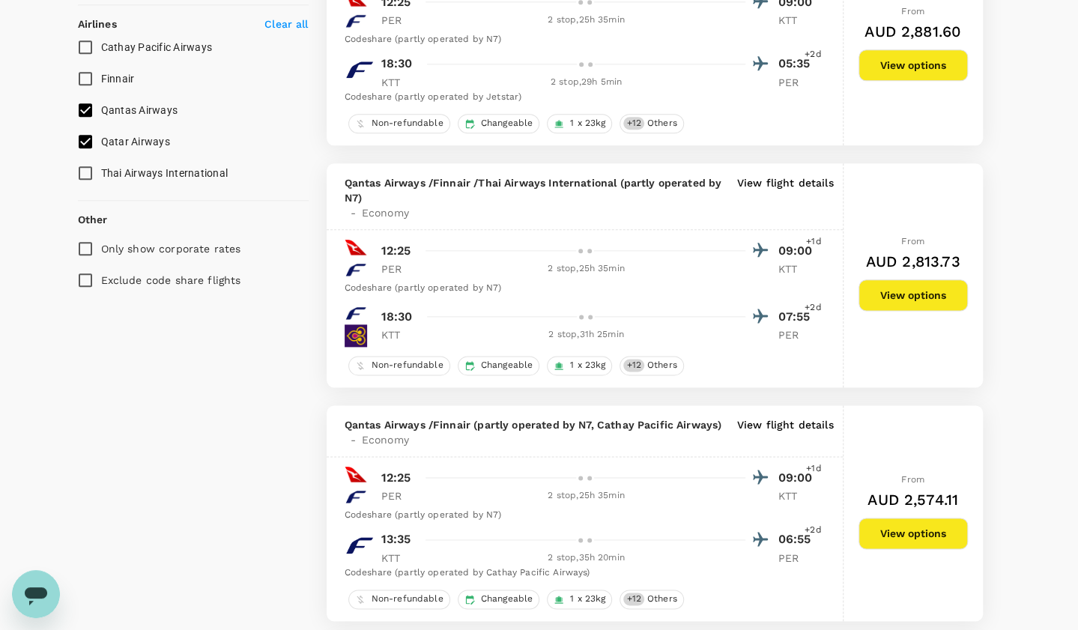
click at [84, 105] on input "Qantas Airways" at bounding box center [85, 109] width 31 height 31
checkbox input "false"
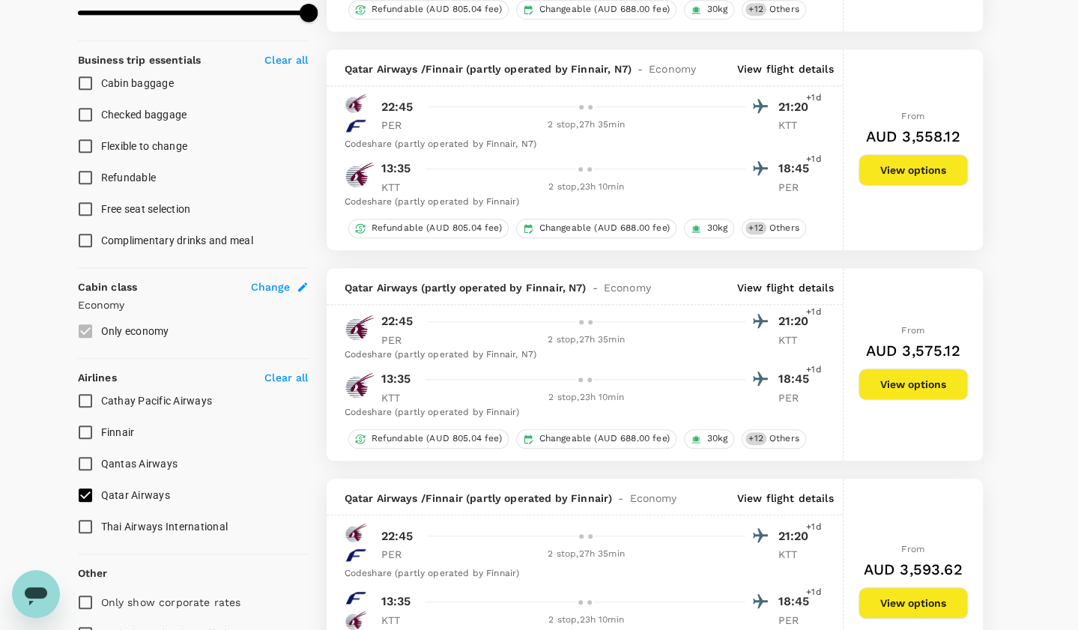
scroll to position [559, 0]
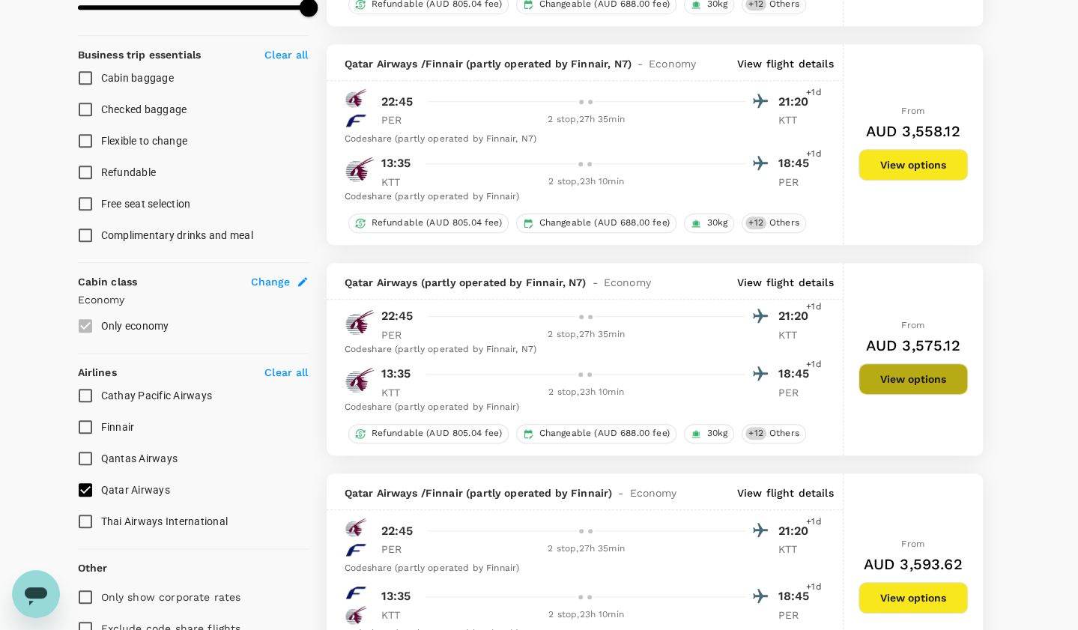
click at [896, 375] on button "View options" at bounding box center [912, 378] width 109 height 31
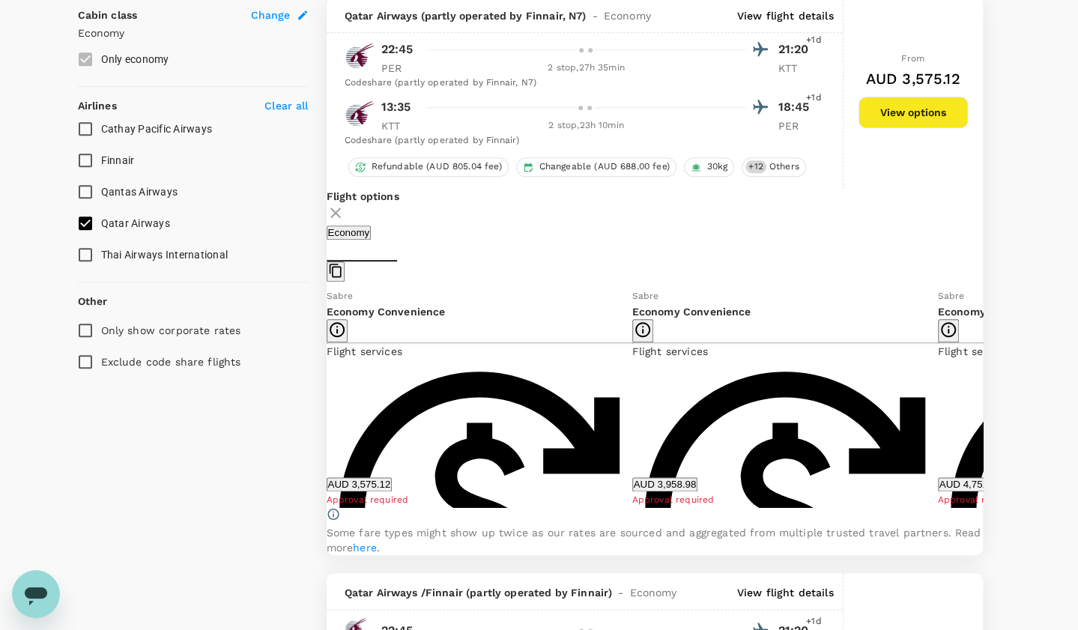
scroll to position [827, 0]
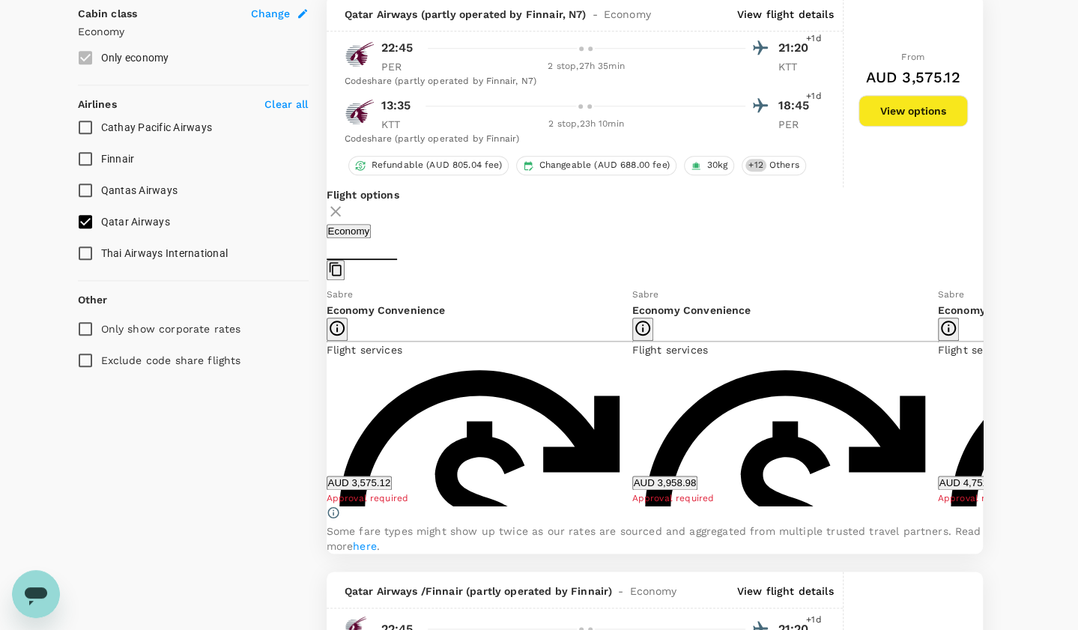
click at [990, 402] on icon at bounding box center [993, 395] width 7 height 13
click at [323, 401] on icon at bounding box center [315, 396] width 15 height 15
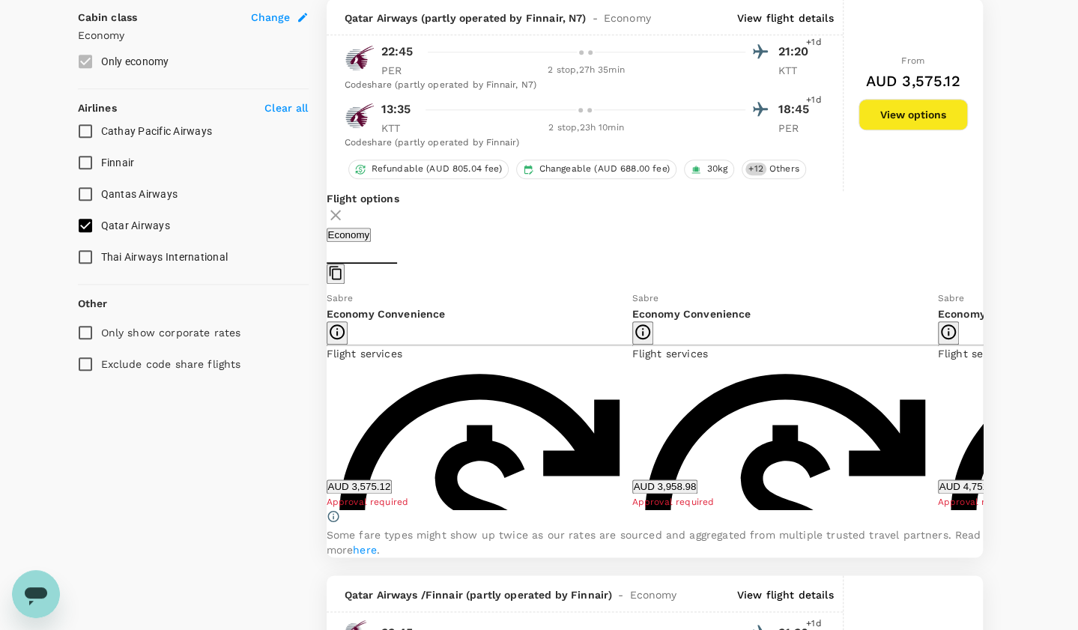
scroll to position [824, 0]
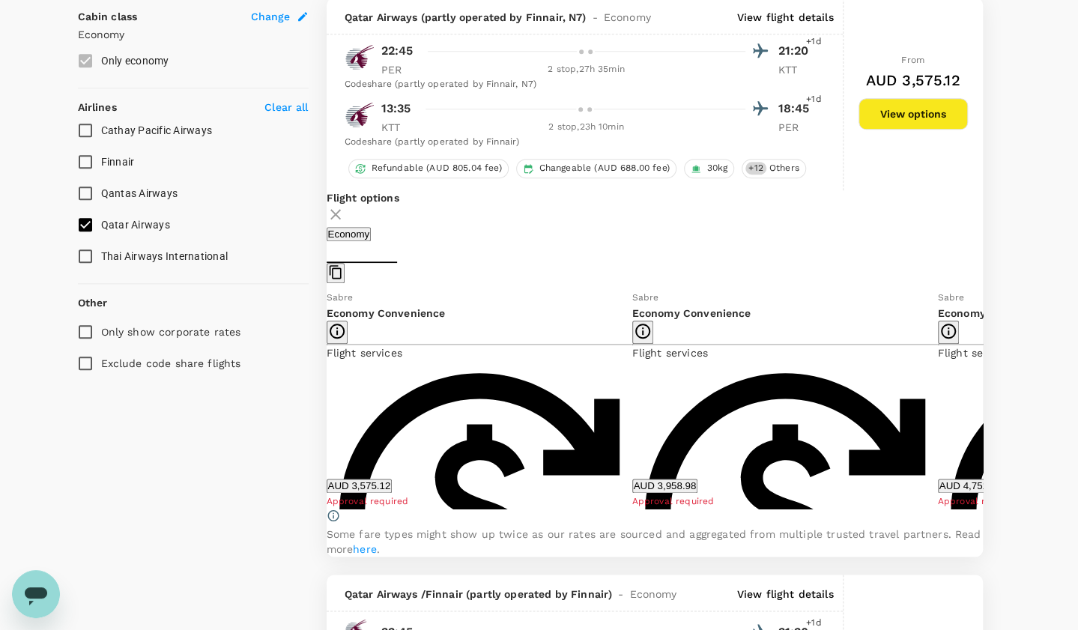
click at [986, 401] on icon at bounding box center [993, 399] width 15 height 15
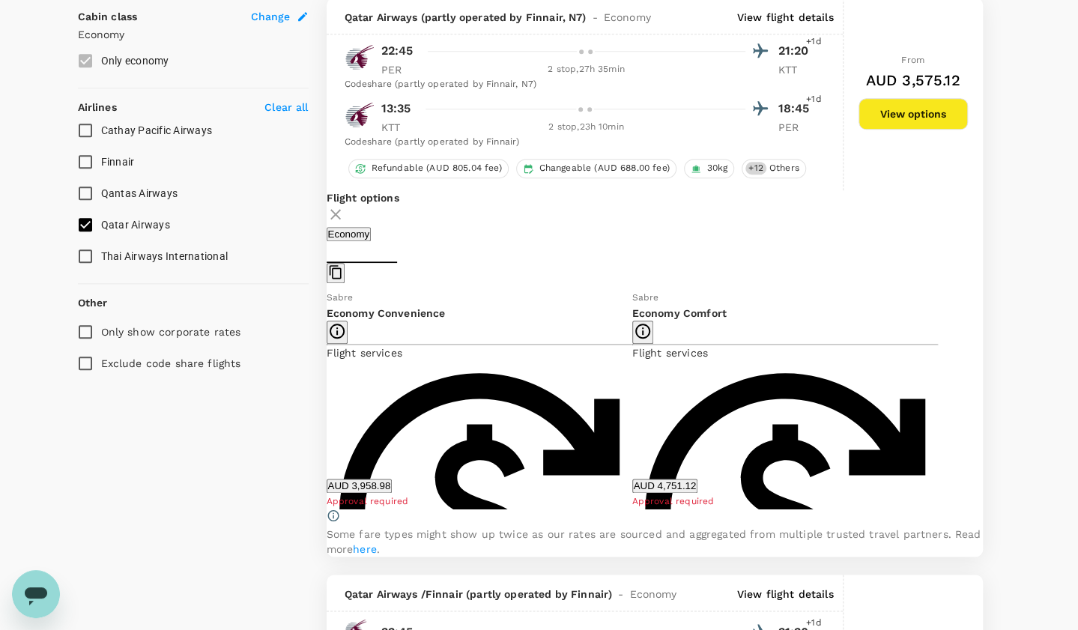
click at [315, 405] on icon at bounding box center [311, 398] width 7 height 13
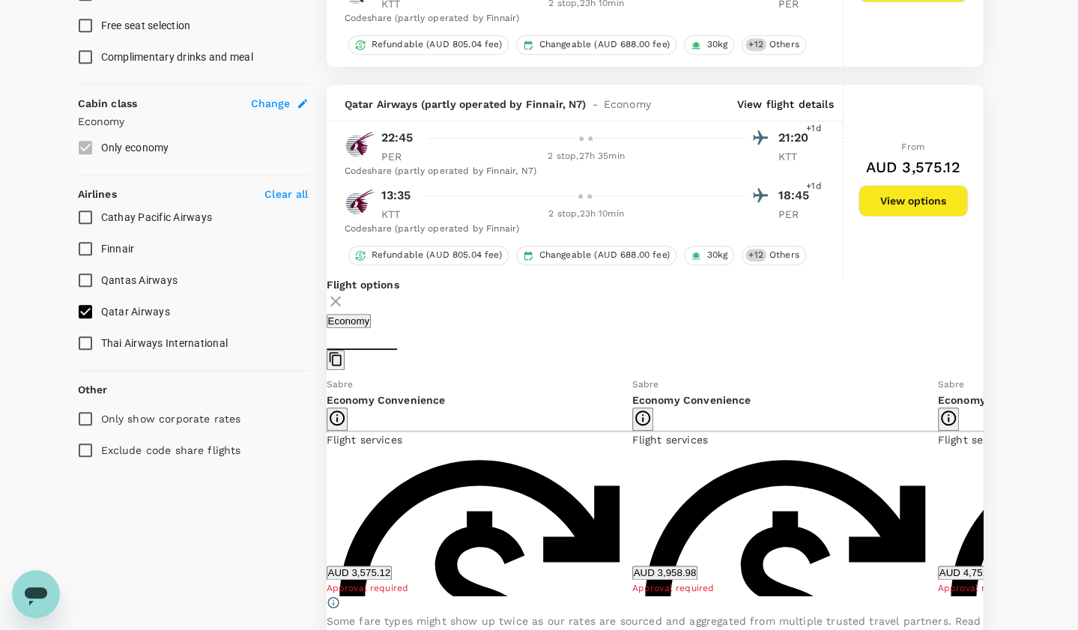
scroll to position [735, 0]
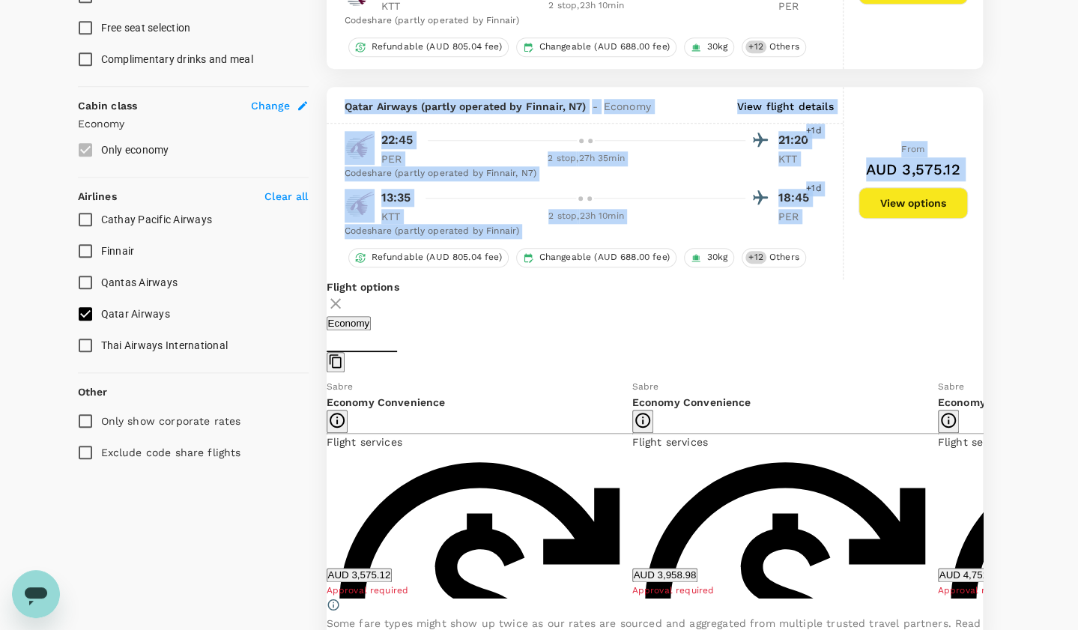
drag, startPoint x: 344, startPoint y: 103, endPoint x: 950, endPoint y: 240, distance: 621.3
click at [950, 240] on div "Qatar Airways (partly operated by Finnair, N7) - Economy View flight details 22…" at bounding box center [654, 183] width 656 height 192
copy div "Qatar Airways (partly operated by Finnair, N7) - Economy View flight details 22…"
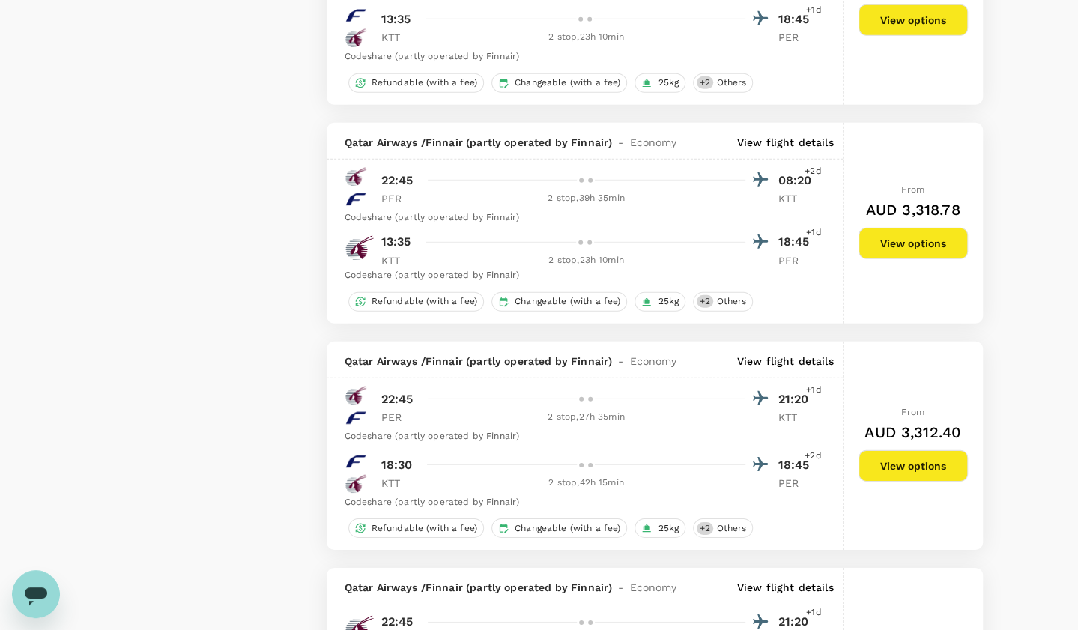
scroll to position [2378, 0]
click at [908, 481] on button "View options" at bounding box center [912, 464] width 109 height 31
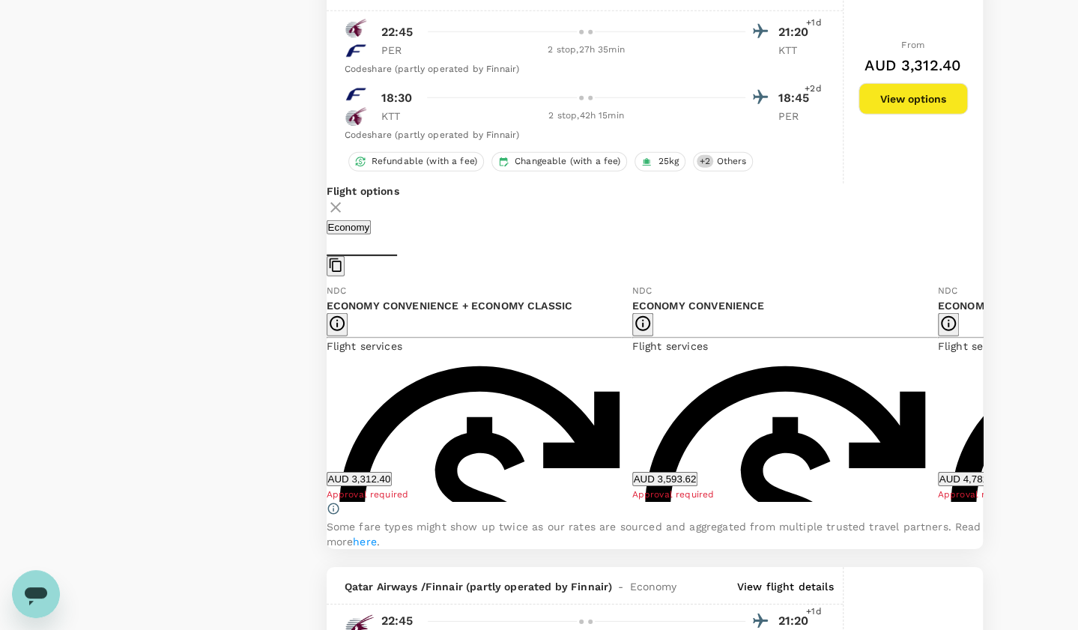
scroll to position [2346, 0]
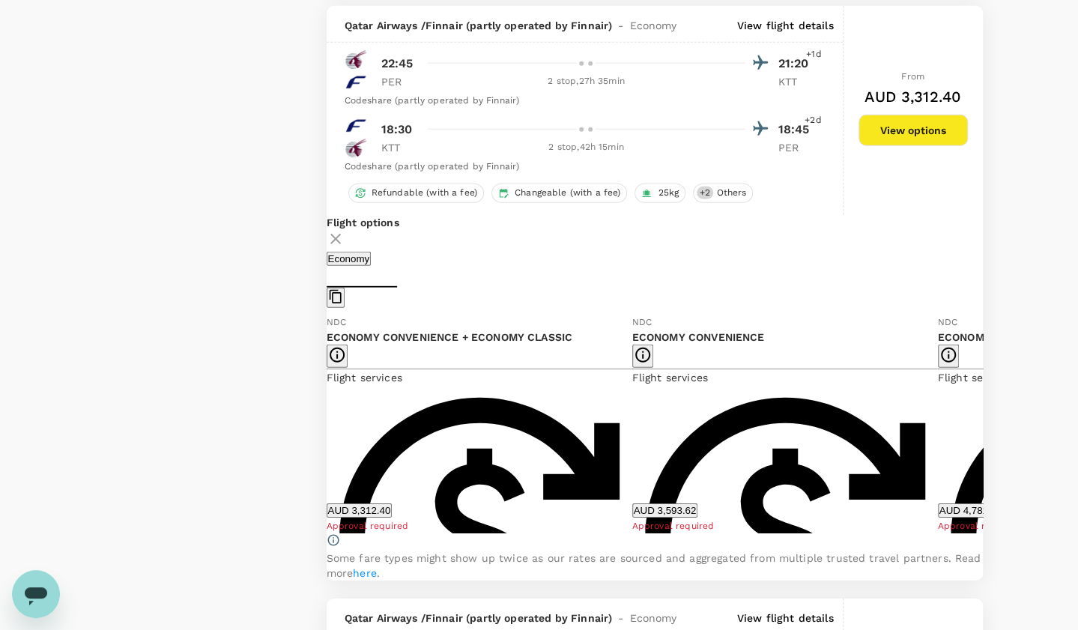
click at [990, 426] on icon at bounding box center [993, 423] width 7 height 13
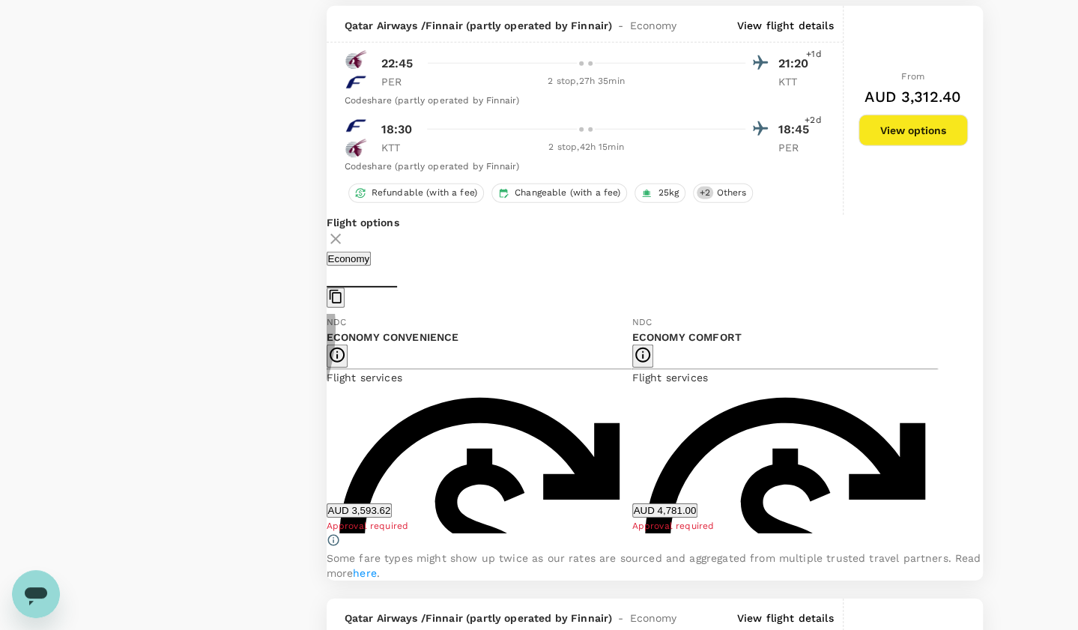
click at [392, 508] on button "AUD 3,593.62" at bounding box center [359, 510] width 66 height 14
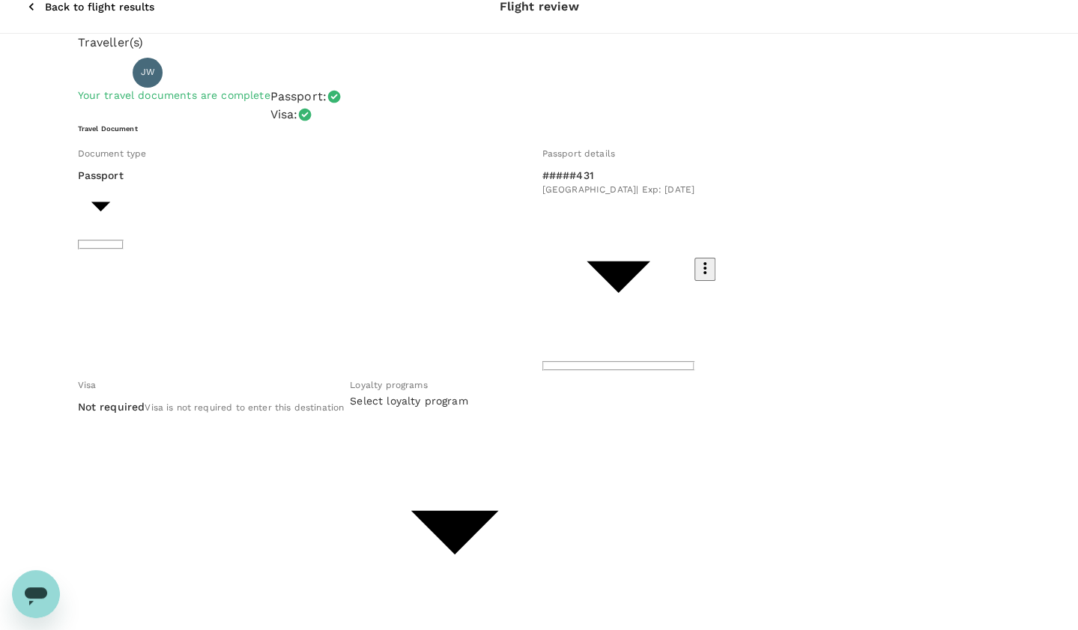
scroll to position [16, 0]
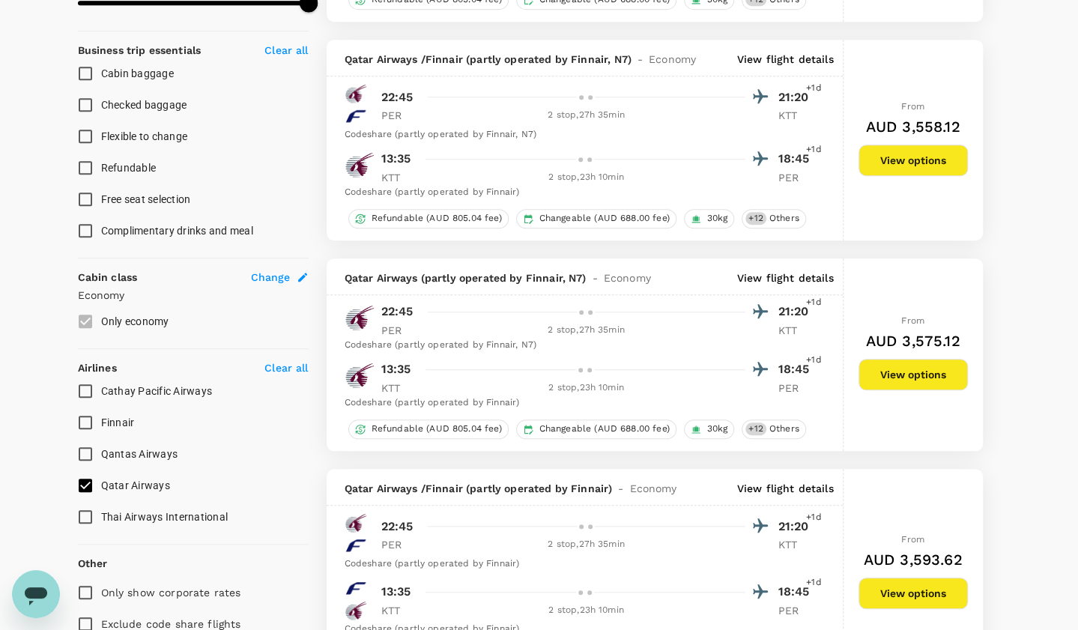
scroll to position [644, 0]
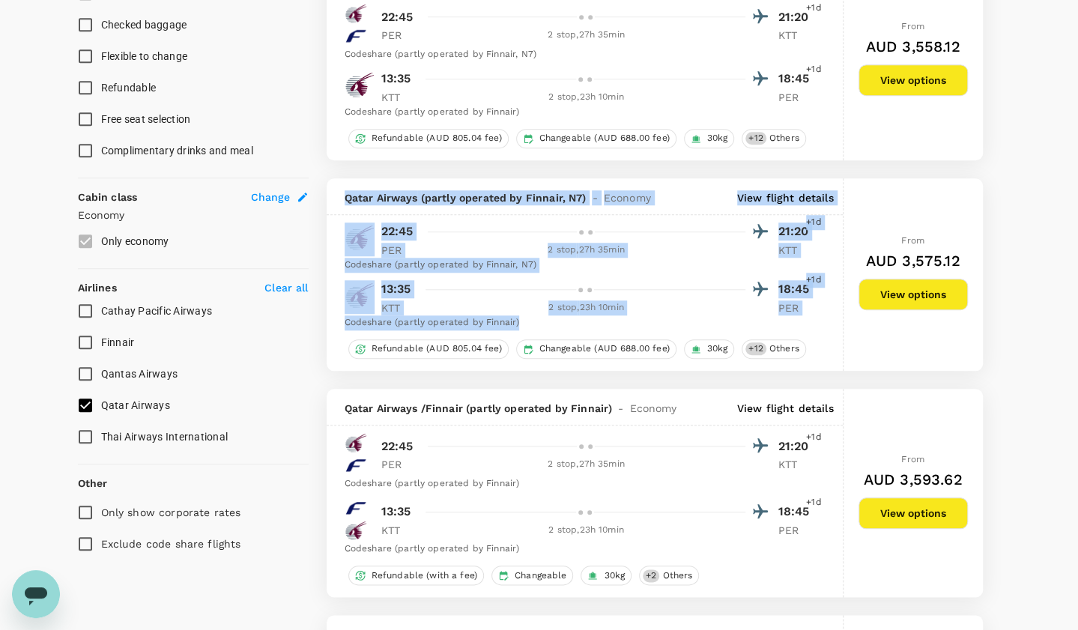
drag, startPoint x: 346, startPoint y: 196, endPoint x: 831, endPoint y: 321, distance: 501.1
click at [831, 321] on div "Qatar Airways (partly operated by Finnair, N7) - Economy View flight details 22…" at bounding box center [584, 274] width 517 height 192
copy div "Qatar Airways (partly operated by Finnair, N7) - Economy View flight details 22…"
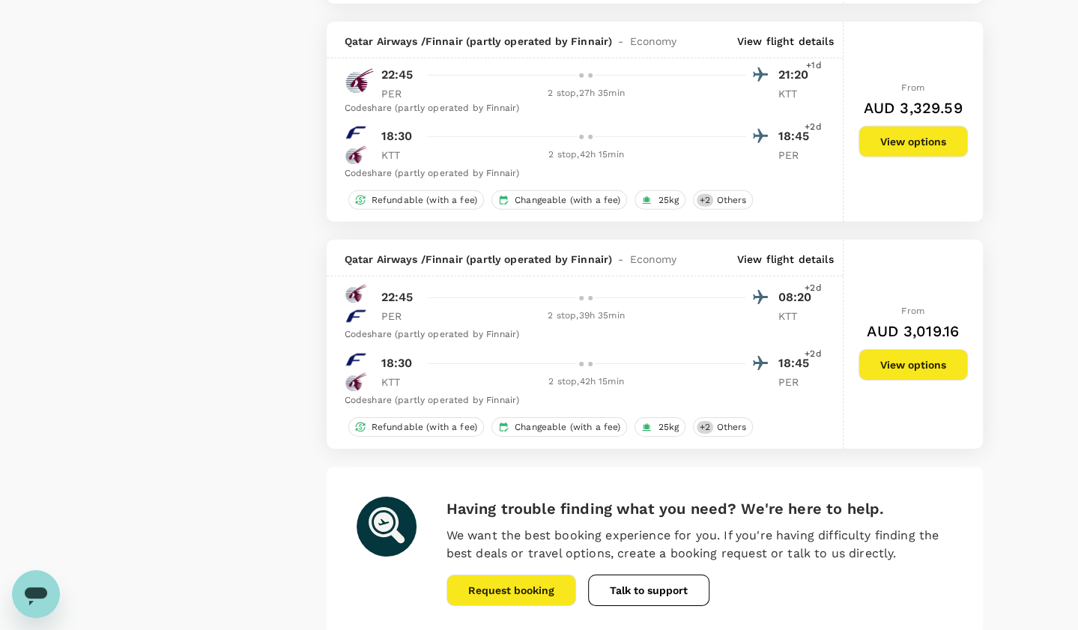
scroll to position [2672, 0]
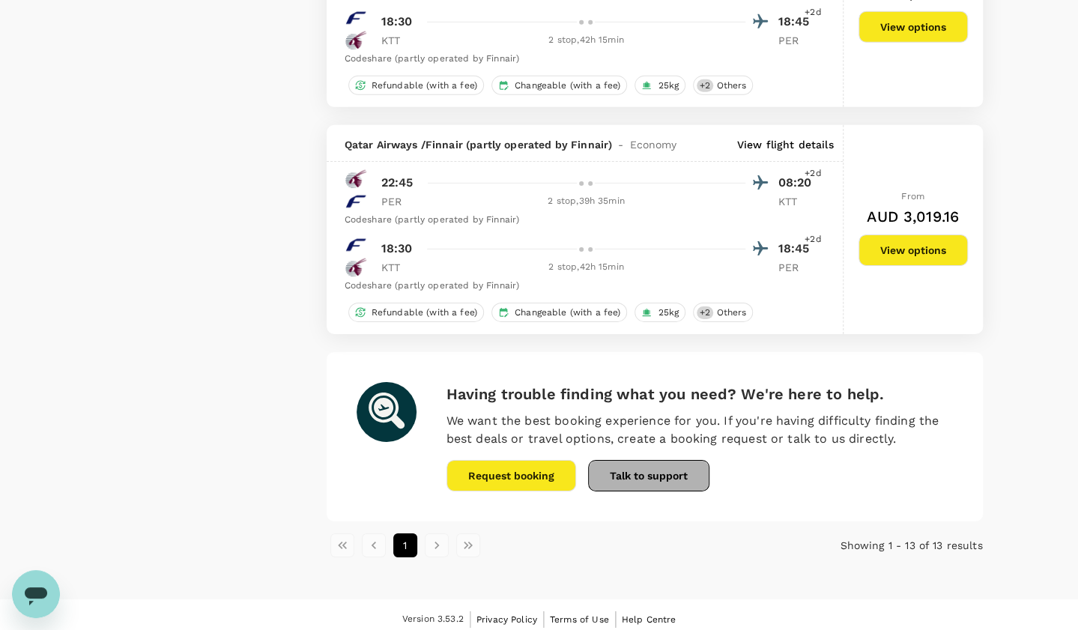
click at [649, 464] on button "Talk to support" at bounding box center [648, 475] width 121 height 31
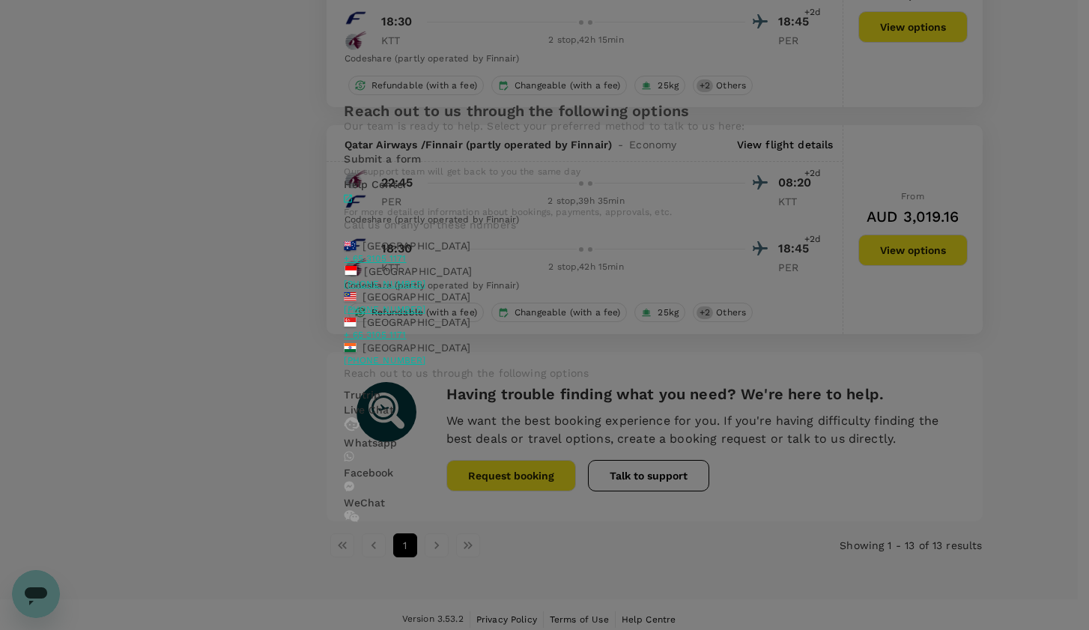
click at [415, 177] on div "Submit a form Our support team will get back to you the same day" at bounding box center [544, 163] width 401 height 25
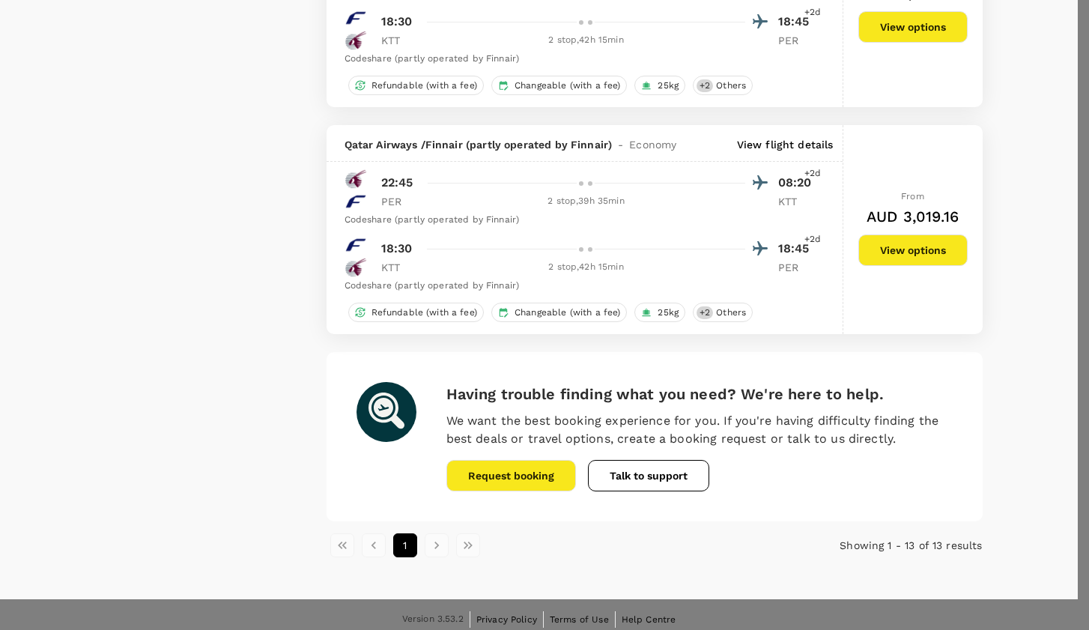
click at [808, 399] on div at bounding box center [544, 315] width 1089 height 630
click at [586, 540] on div at bounding box center [544, 315] width 1089 height 630
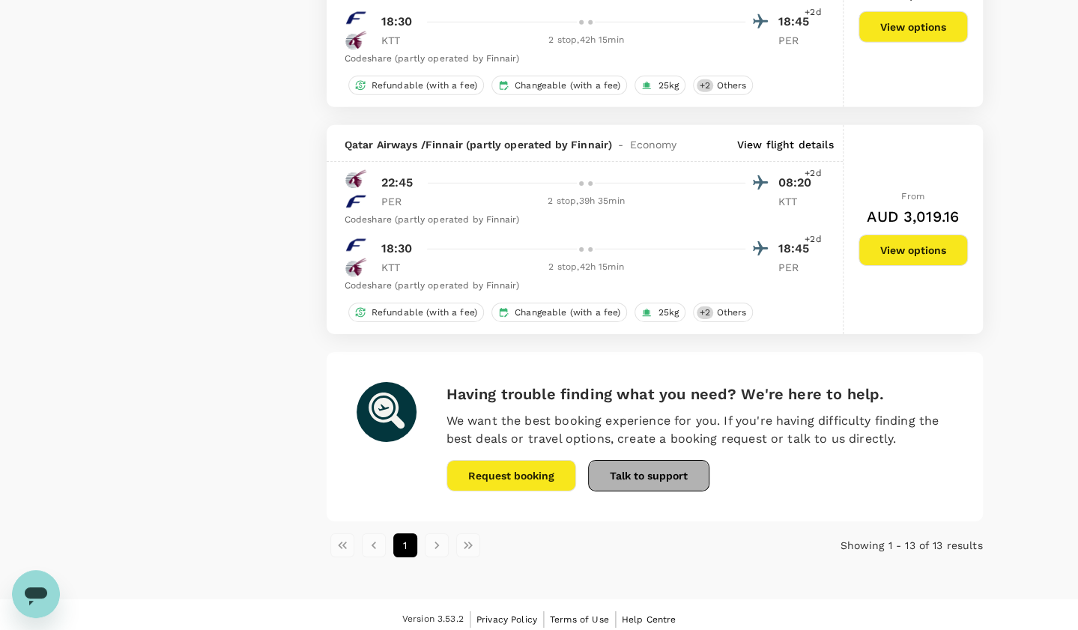
click at [624, 473] on button "Talk to support" at bounding box center [648, 475] width 121 height 31
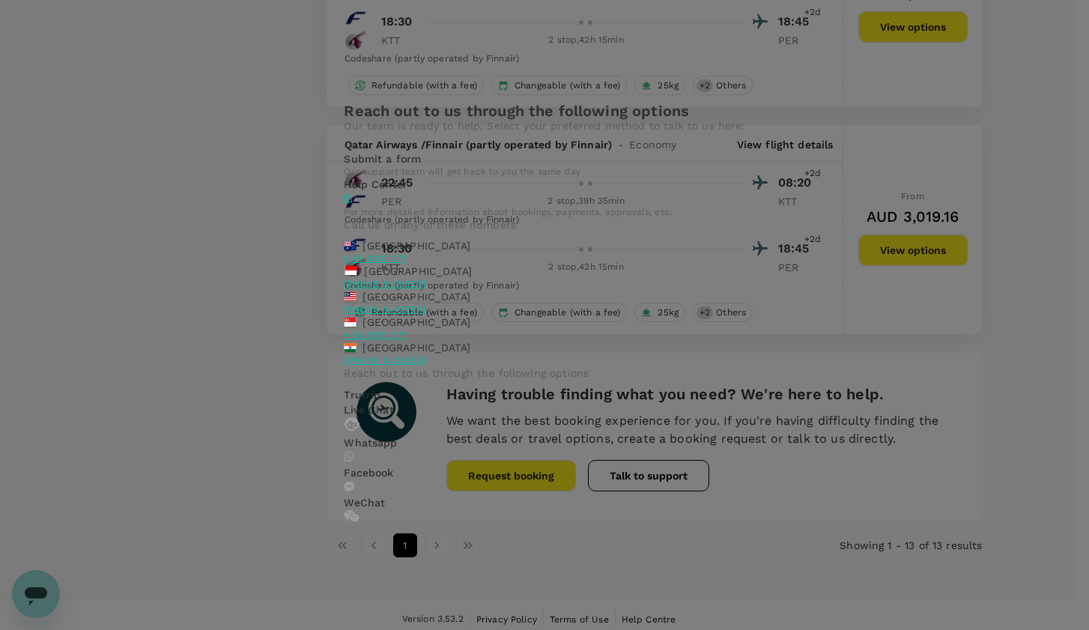
click at [275, 378] on div "Reach out to us through the following options Our team is ready to help. Select…" at bounding box center [544, 315] width 1089 height 630
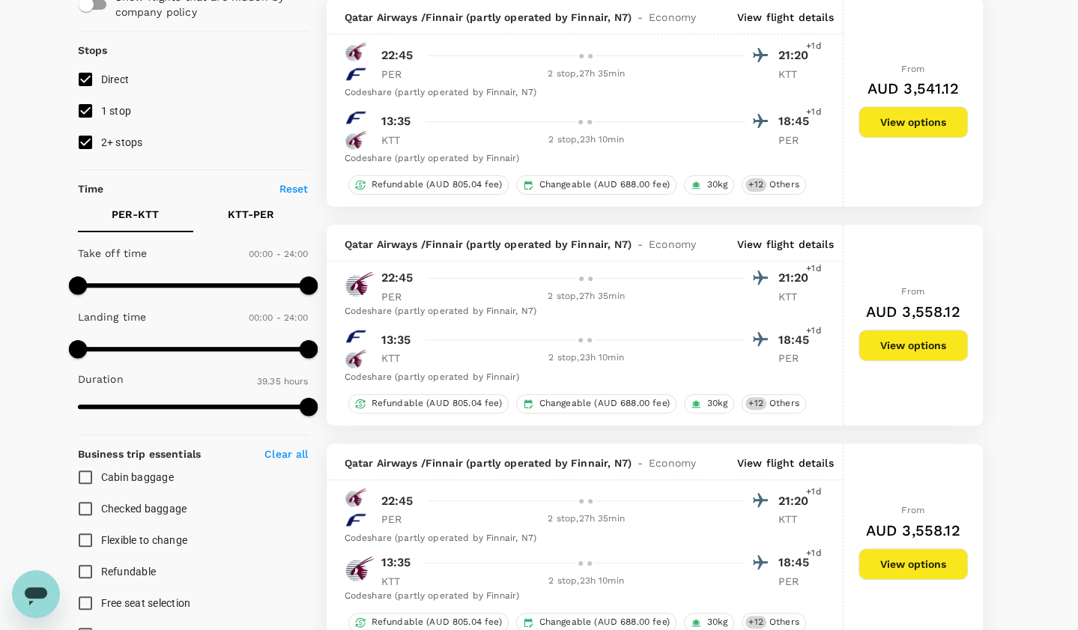
scroll to position [0, 0]
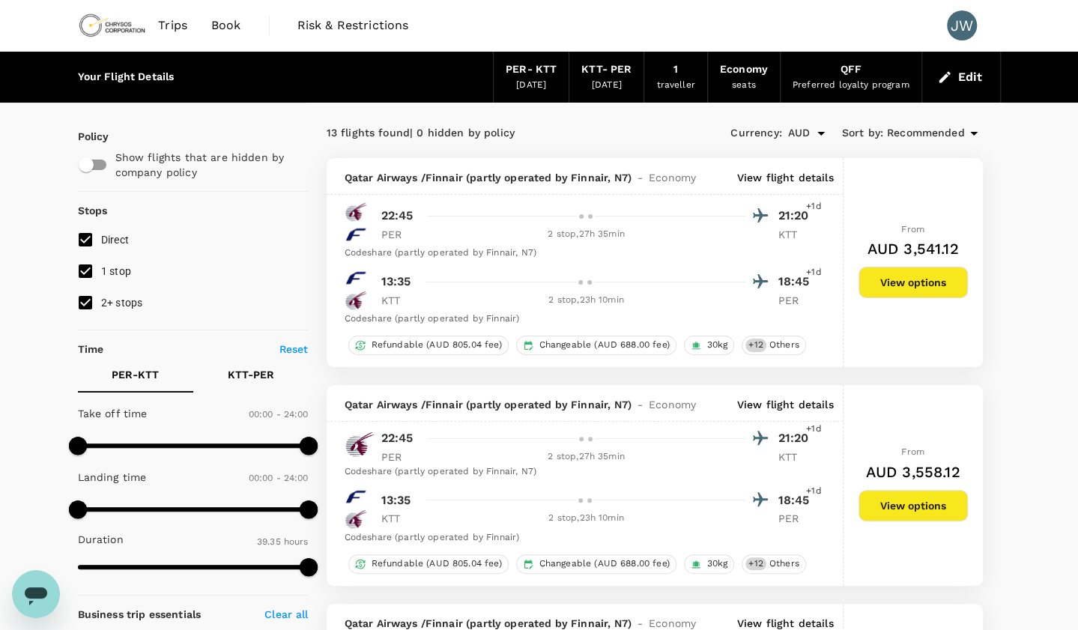
click at [976, 137] on icon at bounding box center [974, 133] width 18 height 18
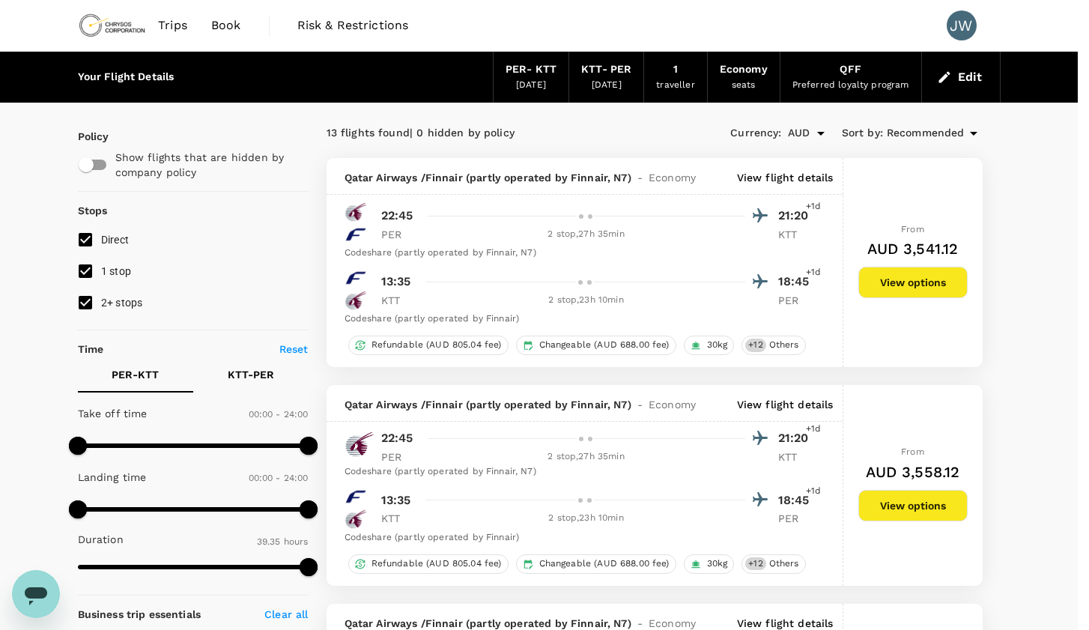
click at [976, 137] on div at bounding box center [544, 315] width 1089 height 630
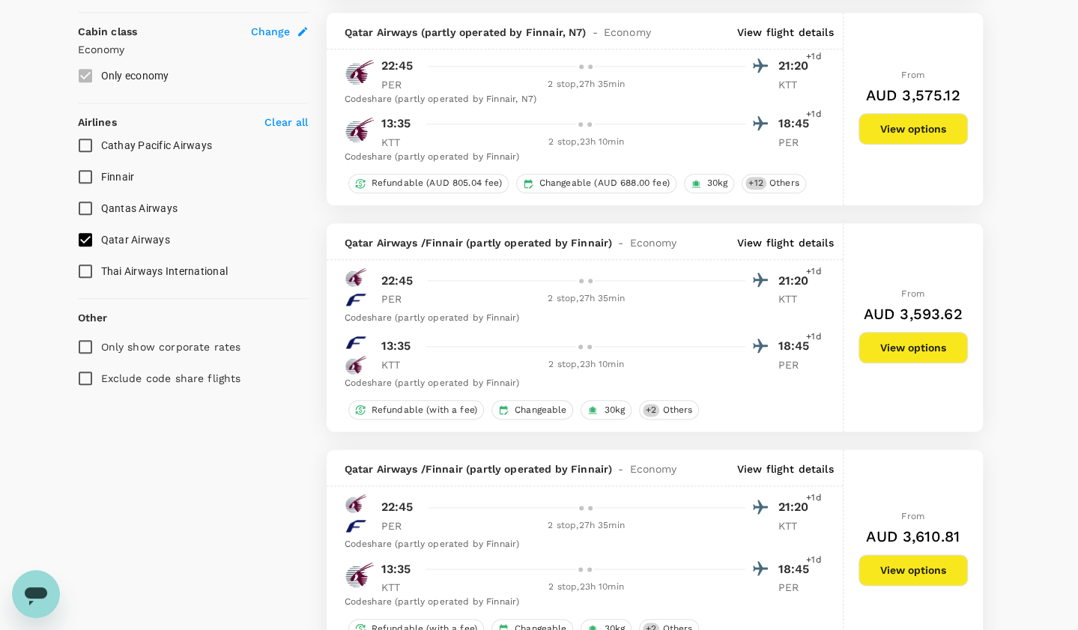
scroll to position [810, 0]
click at [887, 342] on button "View options" at bounding box center [912, 346] width 109 height 31
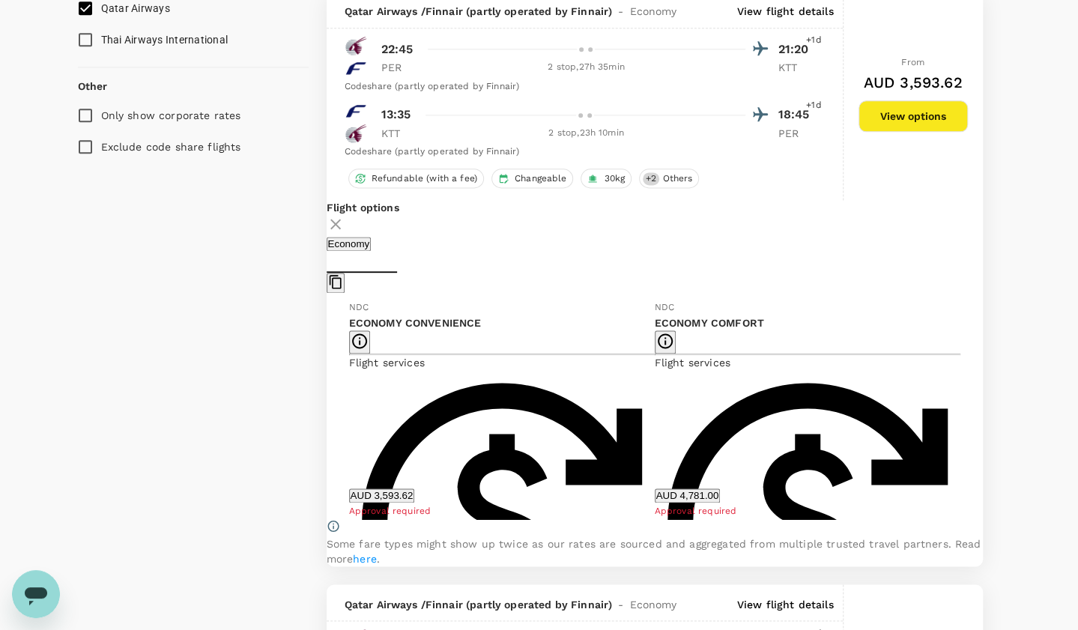
scroll to position [1042, 0]
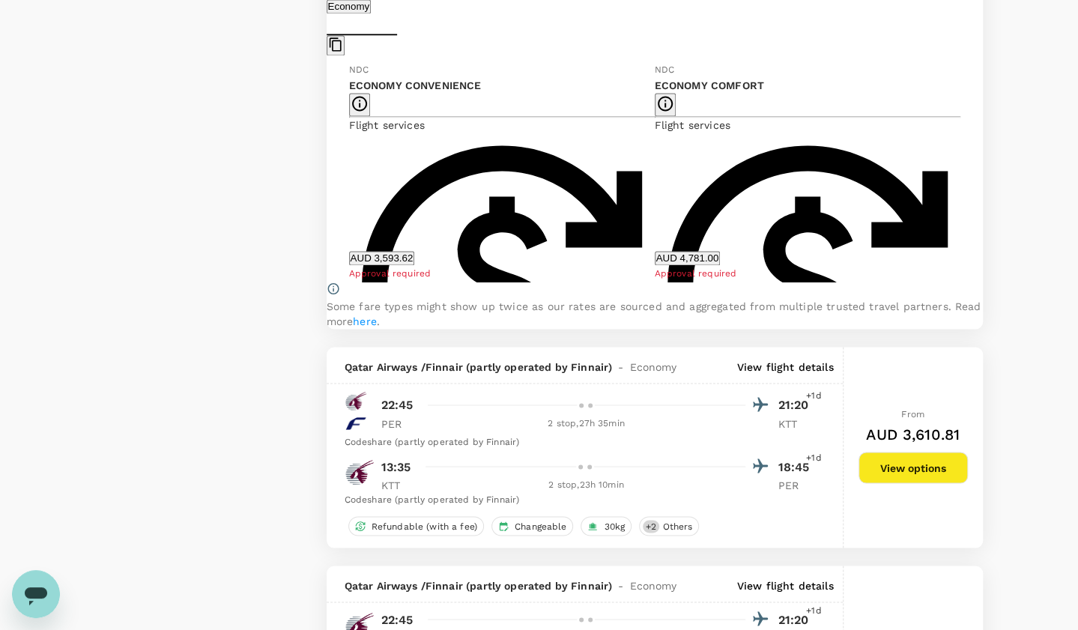
scroll to position [1279, 0]
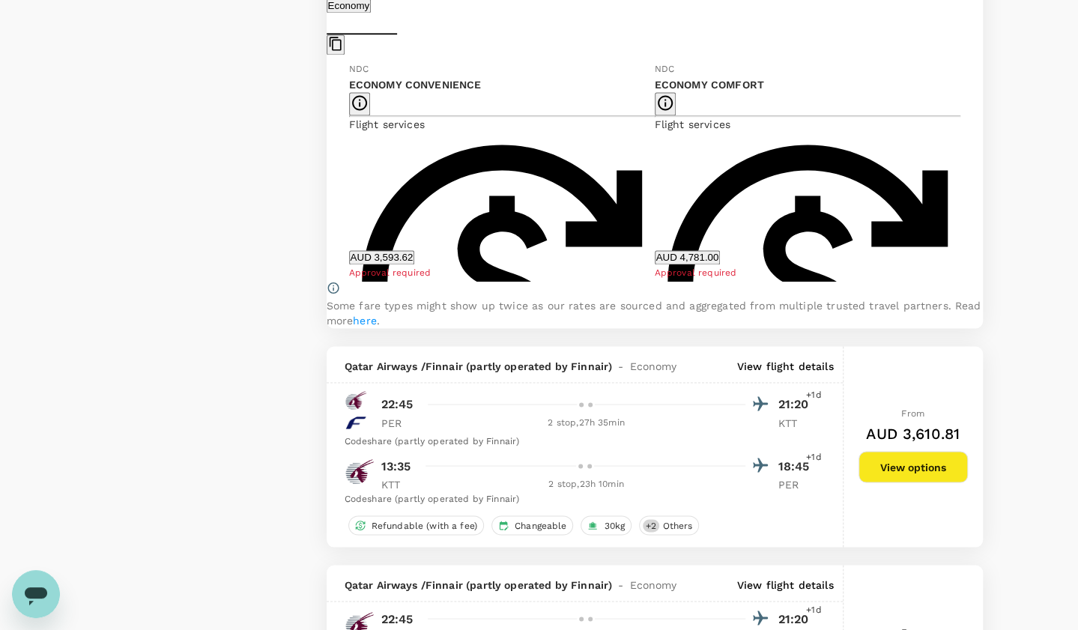
click at [896, 482] on button "View options" at bounding box center [912, 466] width 109 height 31
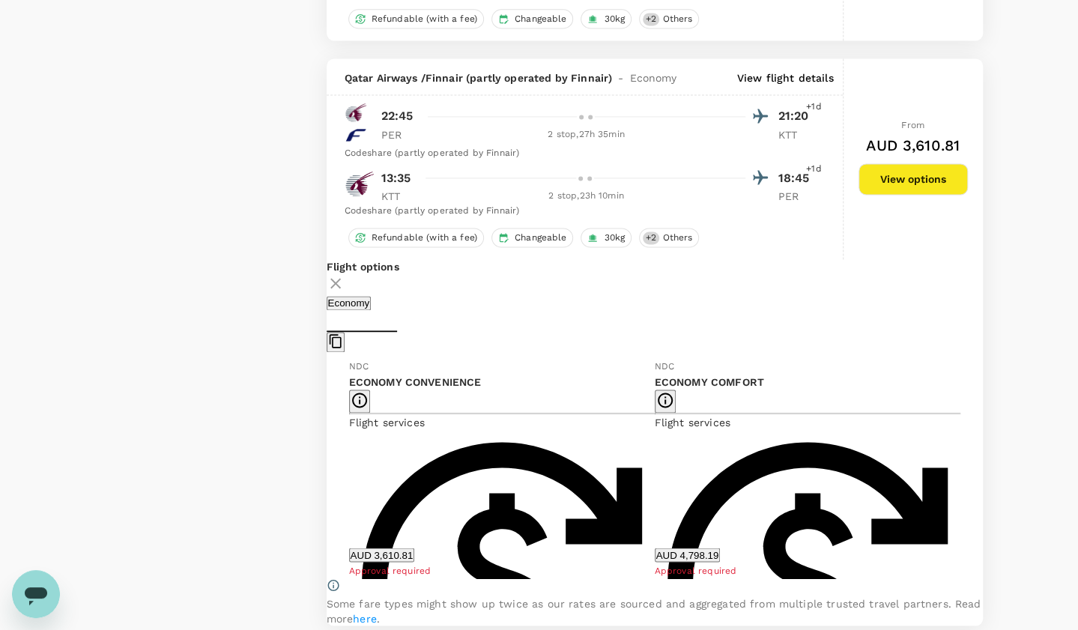
scroll to position [1201, 0]
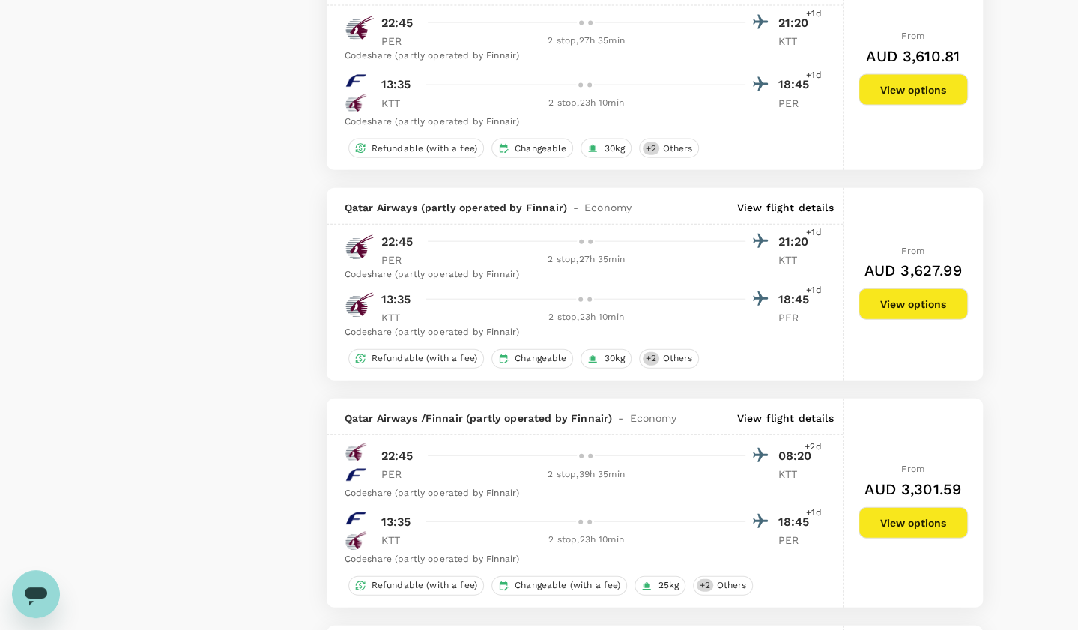
scroll to position [1873, 0]
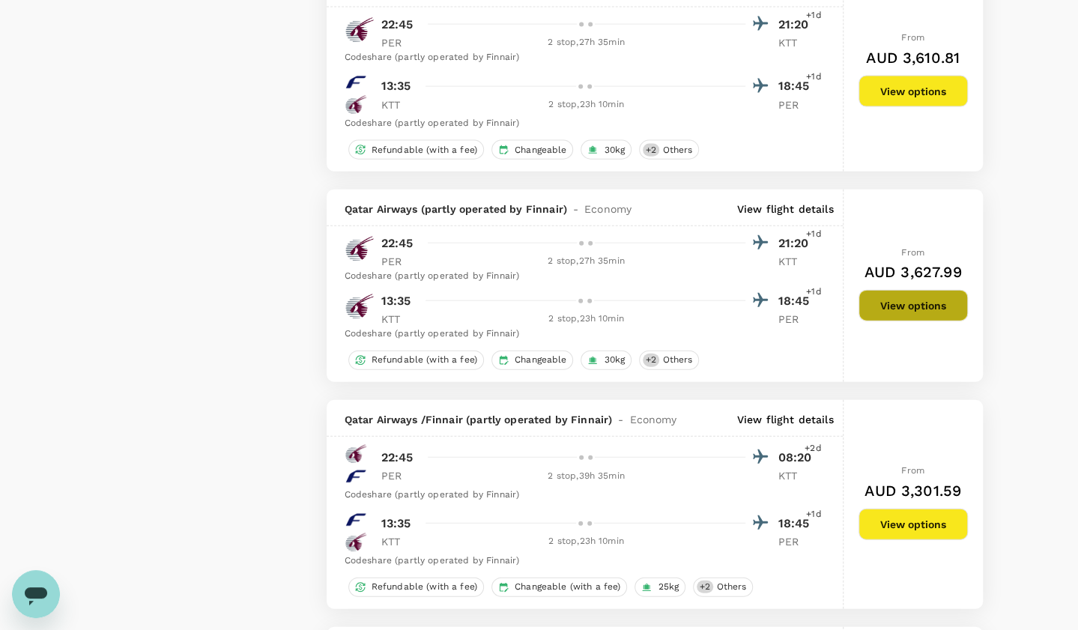
click at [908, 321] on button "View options" at bounding box center [912, 305] width 109 height 31
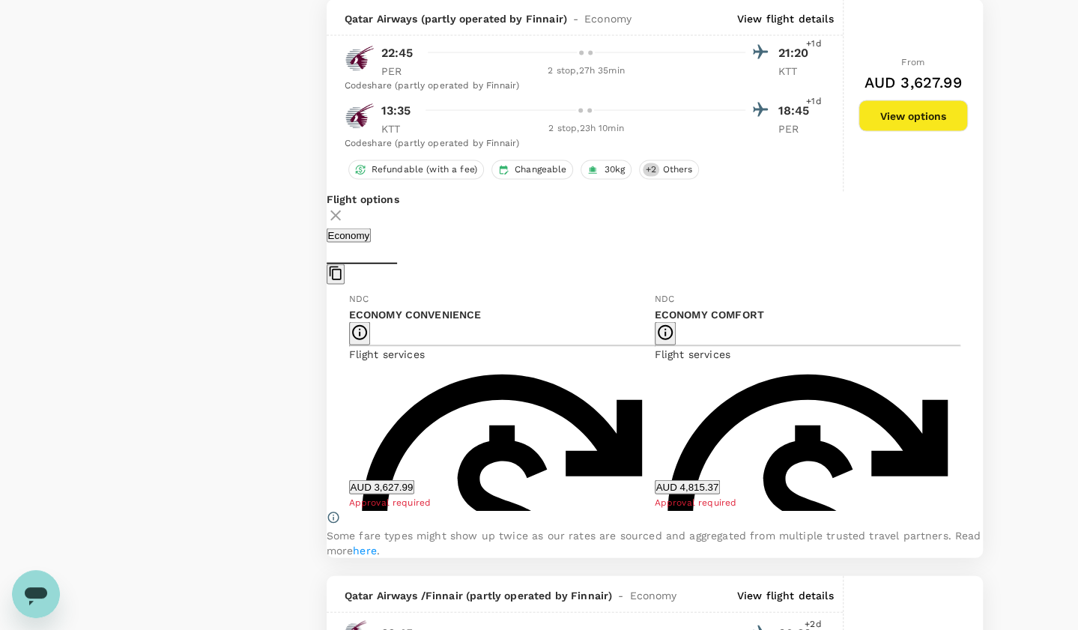
scroll to position [1692, 0]
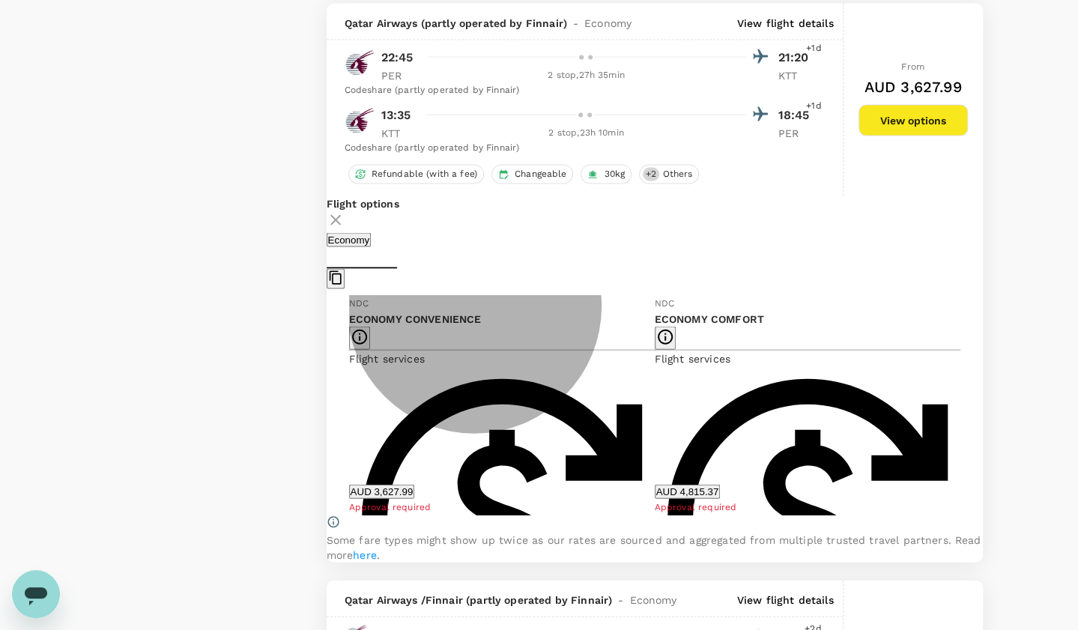
click at [415, 488] on button "AUD 3,627.99" at bounding box center [382, 491] width 66 height 14
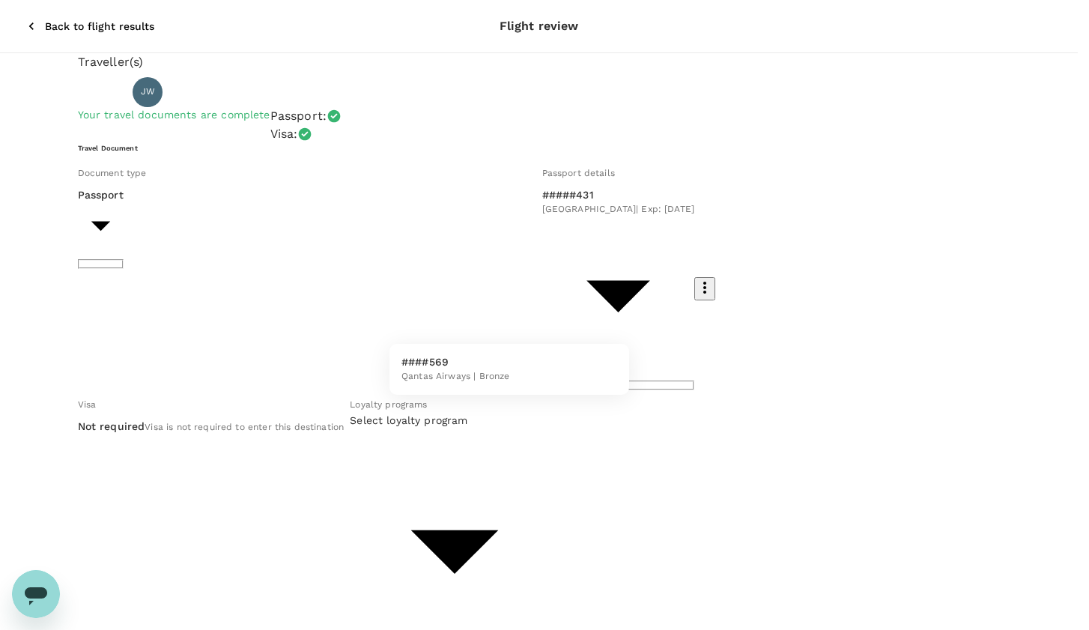
click at [587, 363] on li "####569 Qantas Airways | Bronze" at bounding box center [509, 369] width 240 height 39
type input "520e5948-6304-4ed6-8f53-5a0c7fe18dbd"
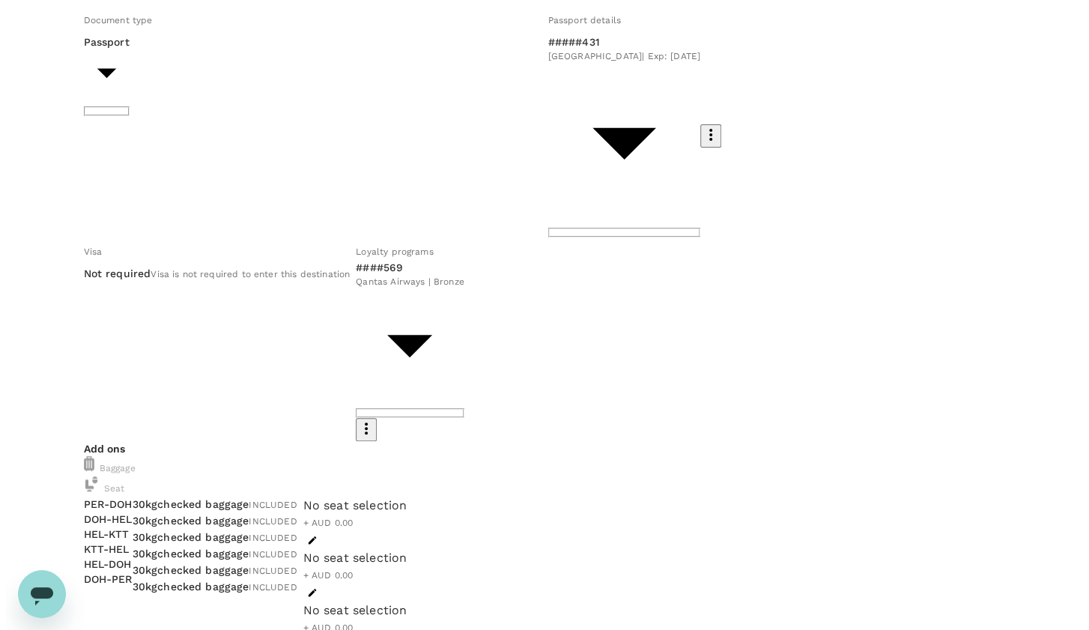
scroll to position [162, 0]
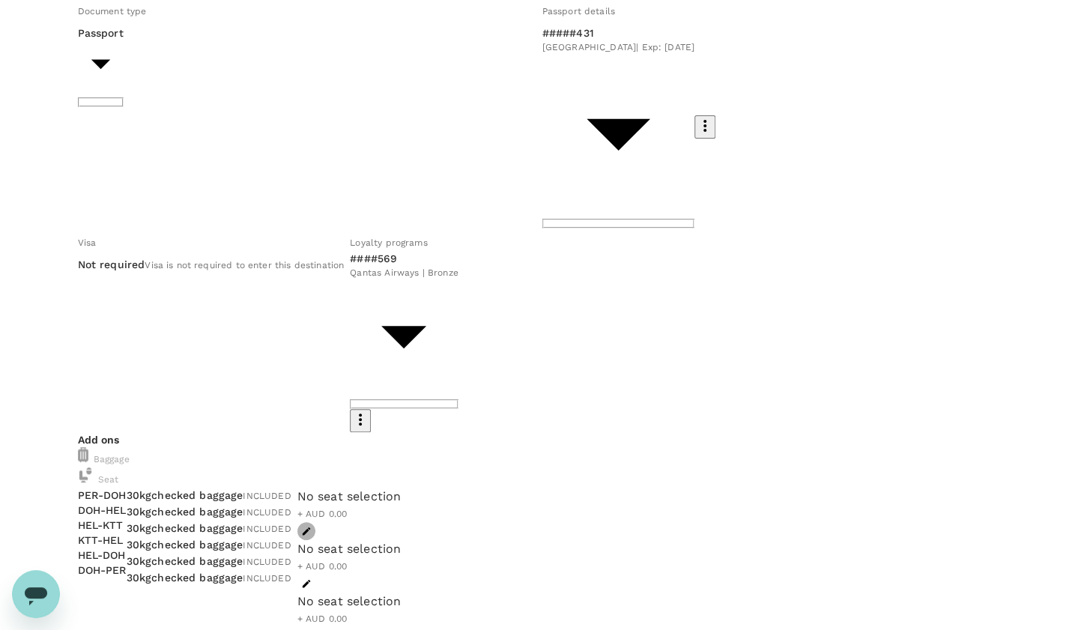
click at [315, 522] on button "button" at bounding box center [306, 531] width 18 height 18
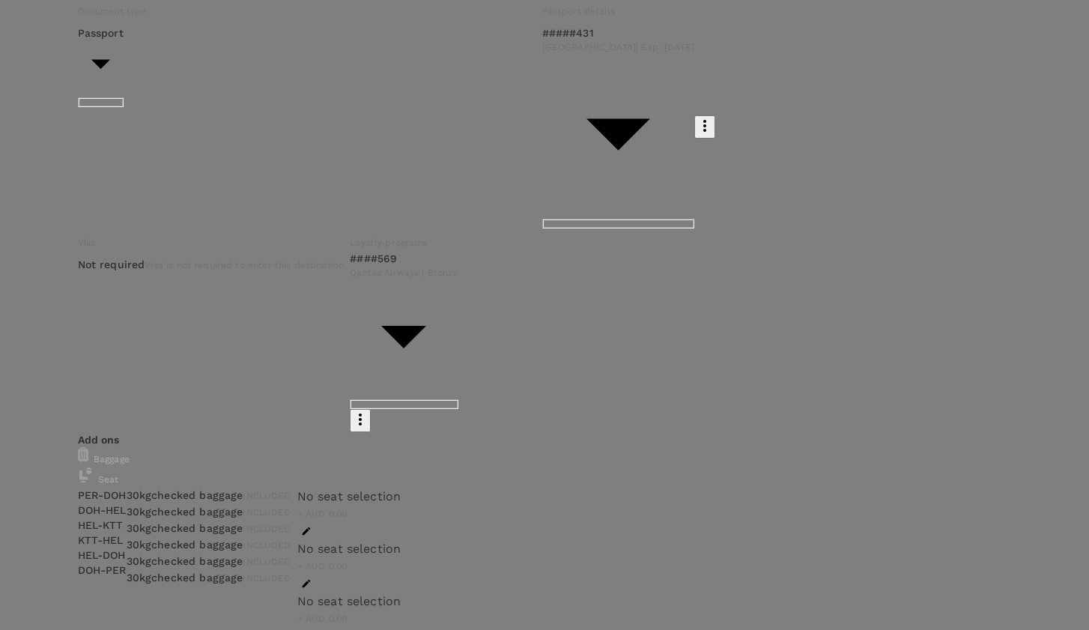
scroll to position [1, 0]
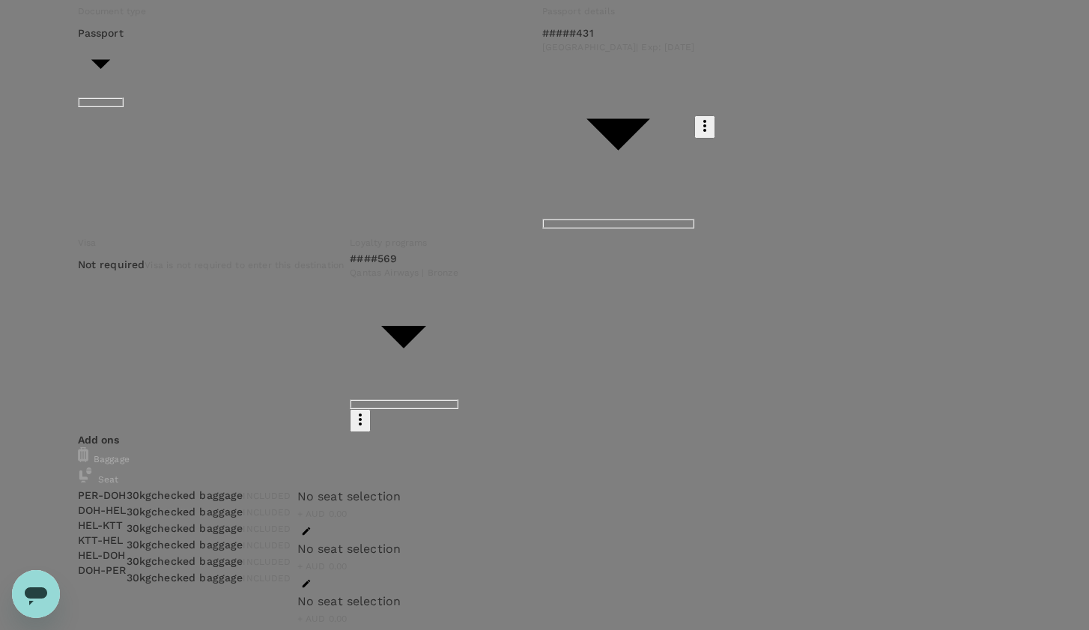
type input "9c4289b1-14a3-4119-8736-521306e5ca8f"
type textarea "FEM25 - Changeable return with lowest fees"
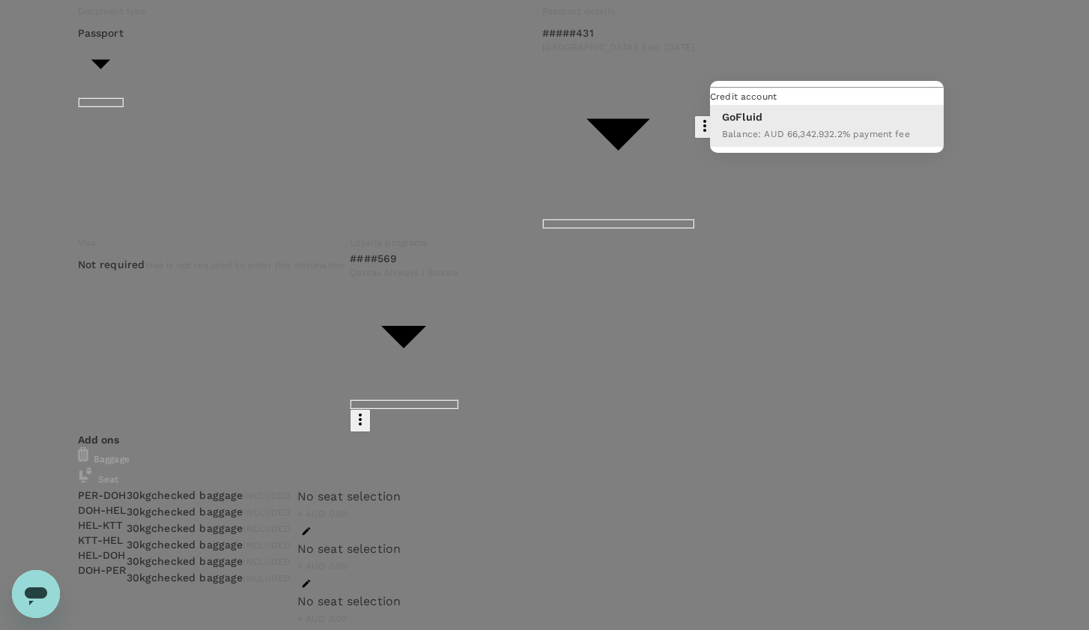
click at [931, 212] on div at bounding box center [544, 315] width 1089 height 630
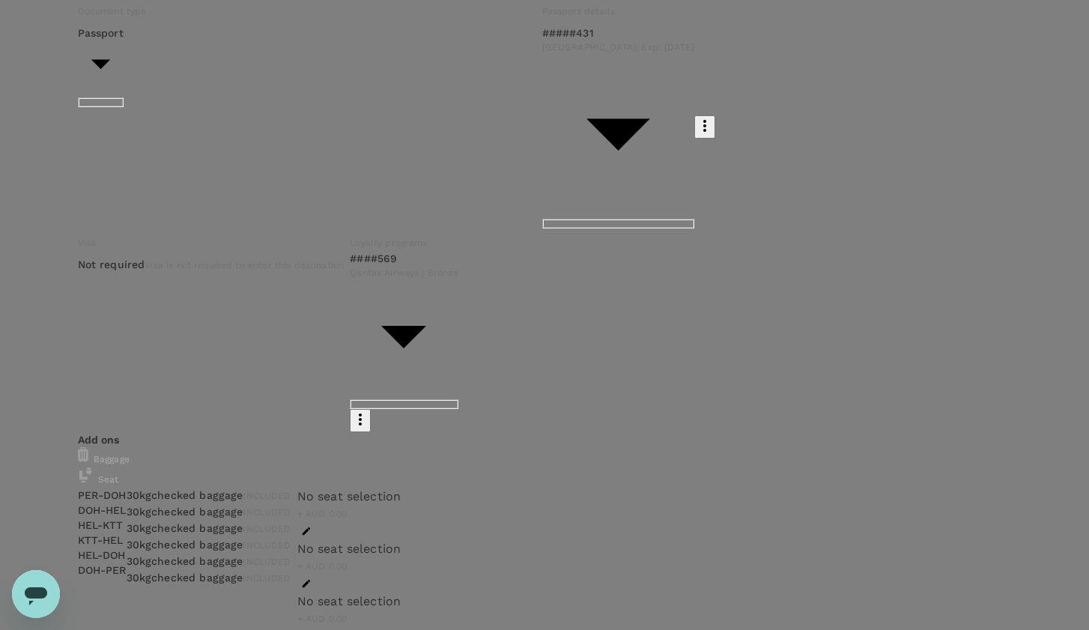
scroll to position [0, 0]
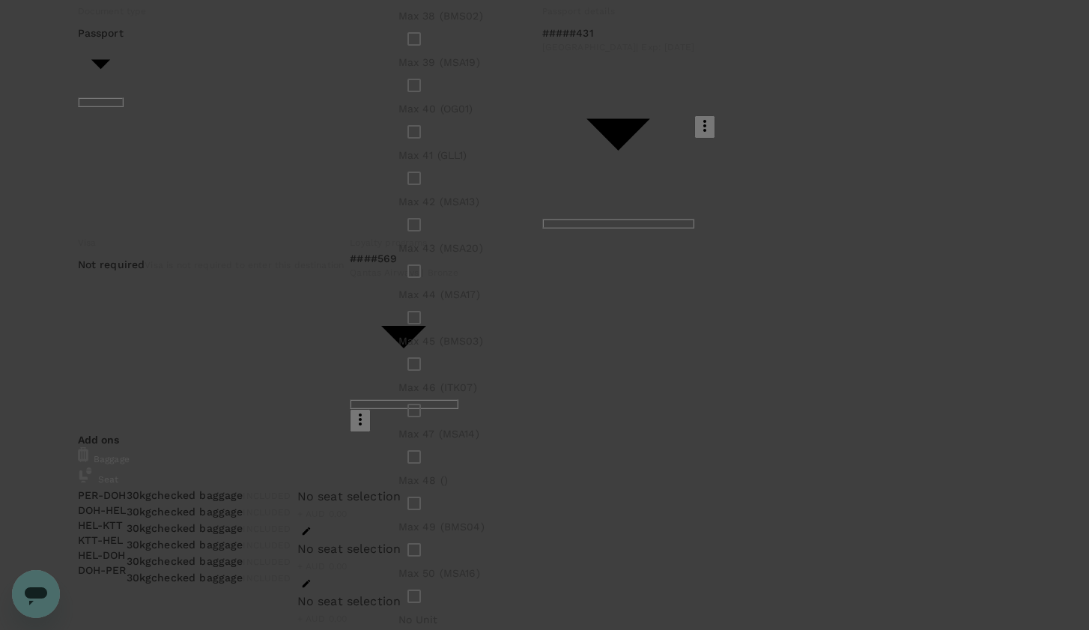
scroll to position [0, 0]
type input "no"
click at [440, 326] on input "checkbox" at bounding box center [437, 317] width 31 height 31
checkbox input "true"
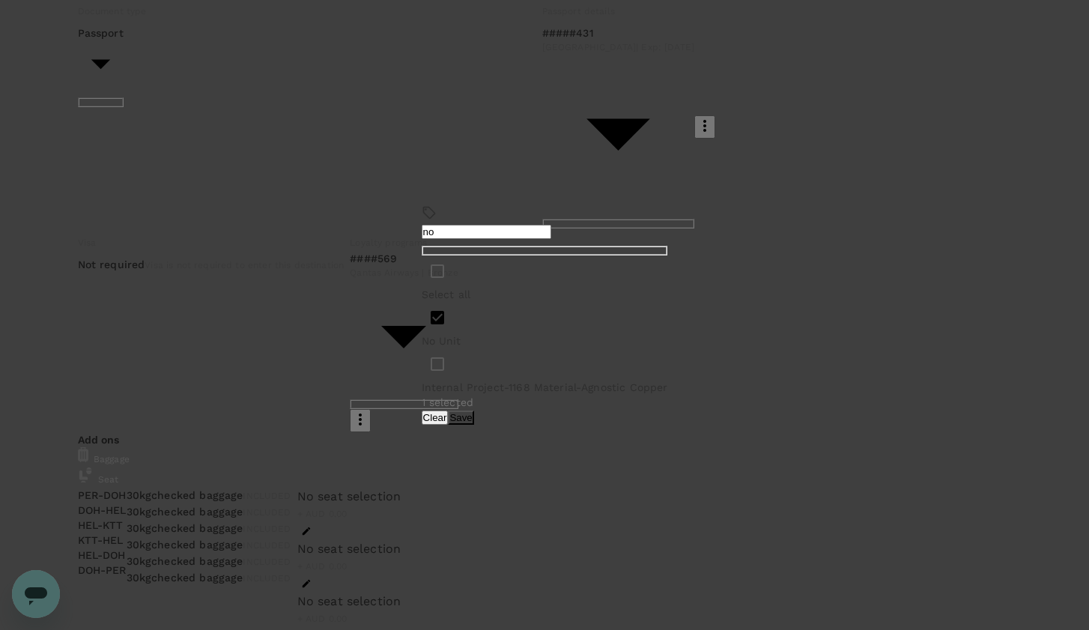
click at [473, 410] on button "Save" at bounding box center [460, 417] width 25 height 14
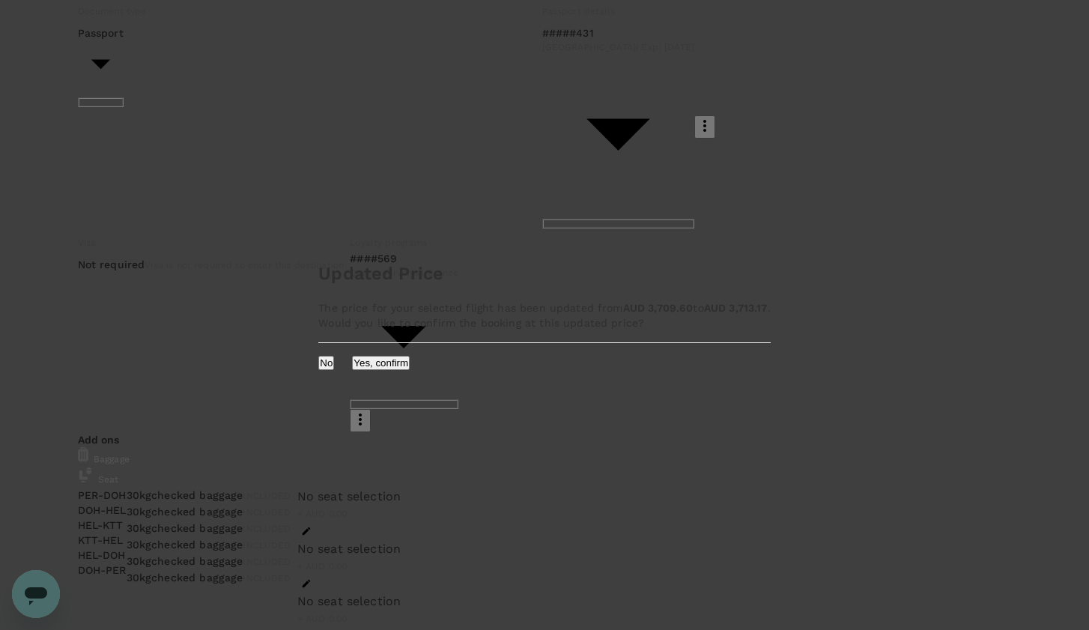
click at [410, 370] on button "Yes, confirm" at bounding box center [381, 363] width 58 height 14
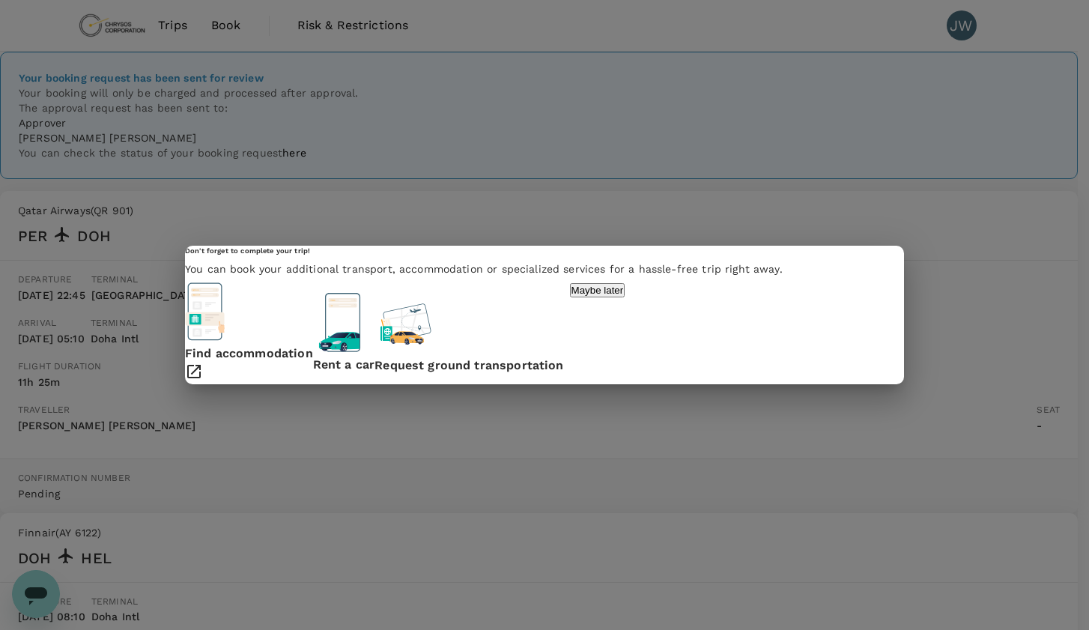
click at [201, 365] on icon at bounding box center [193, 371] width 13 height 13
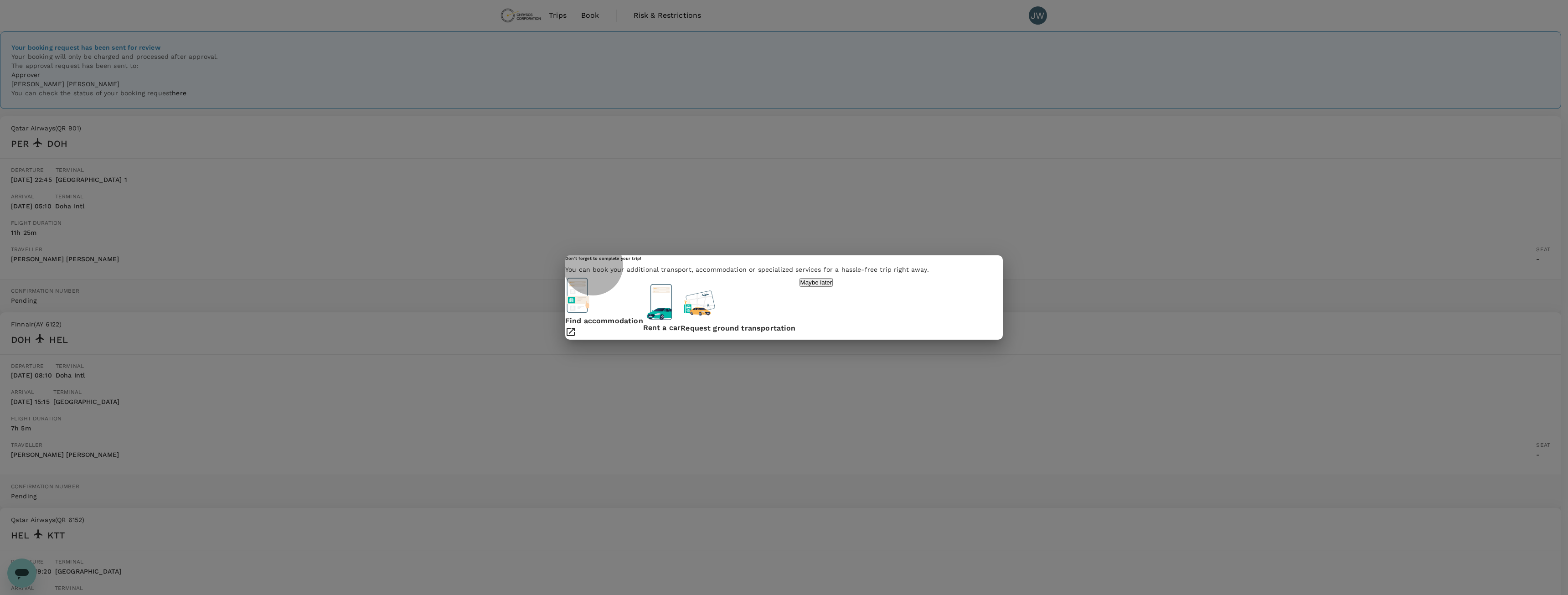
click at [662, 286] on p "Maybe later" at bounding box center [816, 282] width 32 height 7
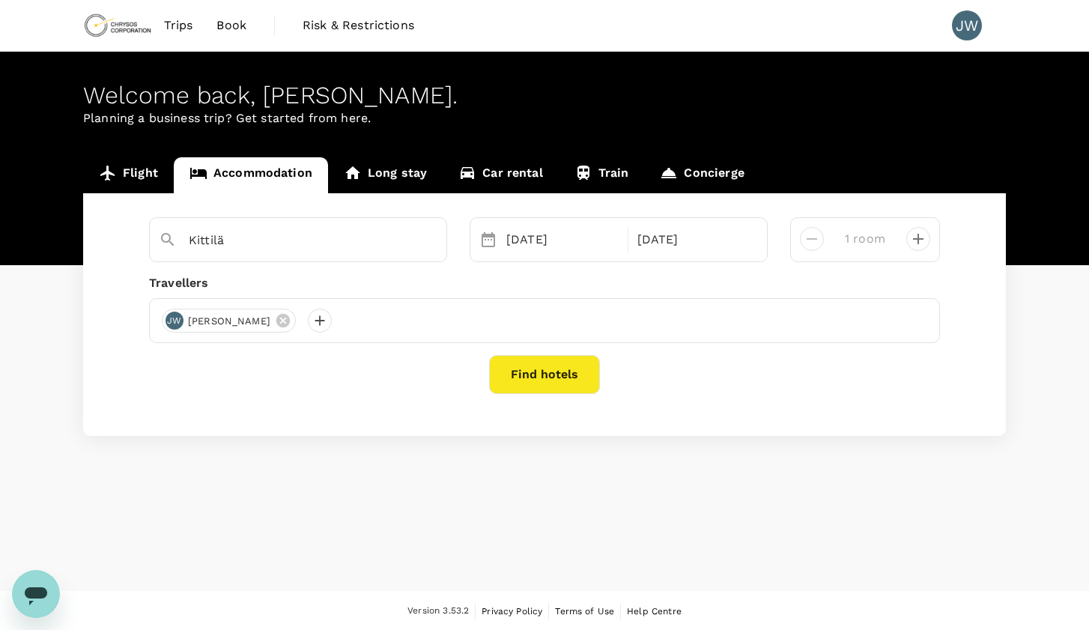
click at [533, 369] on button "Find hotels" at bounding box center [544, 374] width 111 height 39
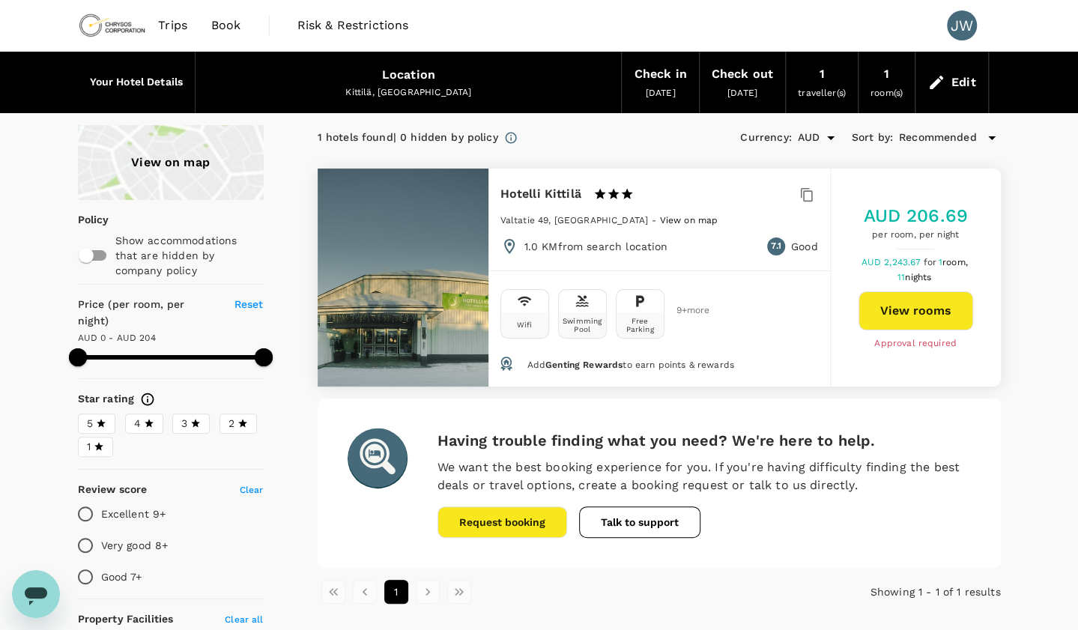
type input "203"
